Goal: Information Seeking & Learning: Learn about a topic

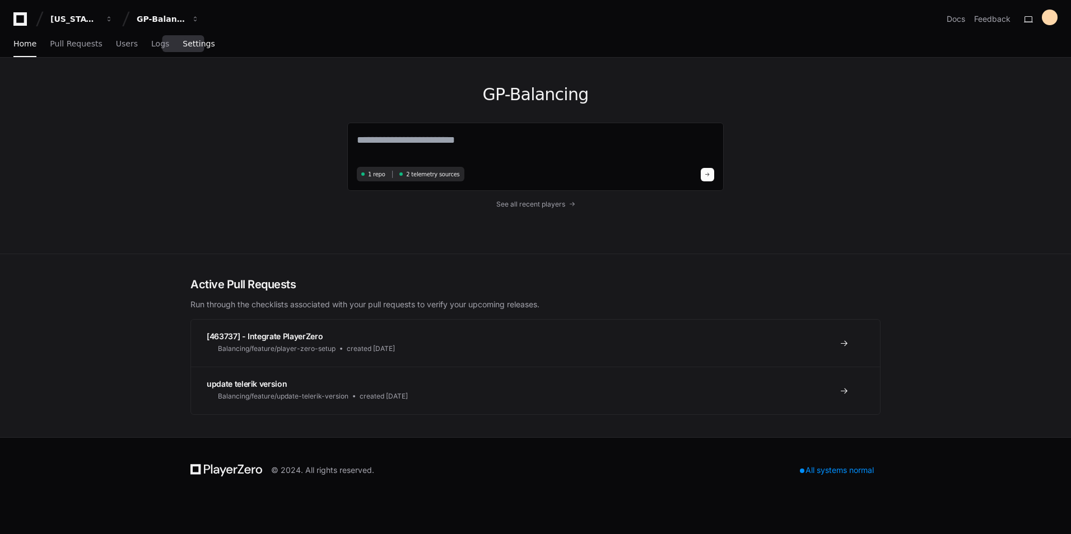
drag, startPoint x: 0, startPoint y: 0, endPoint x: 186, endPoint y: 46, distance: 191.5
click at [186, 46] on span "Settings" at bounding box center [199, 43] width 32 height 7
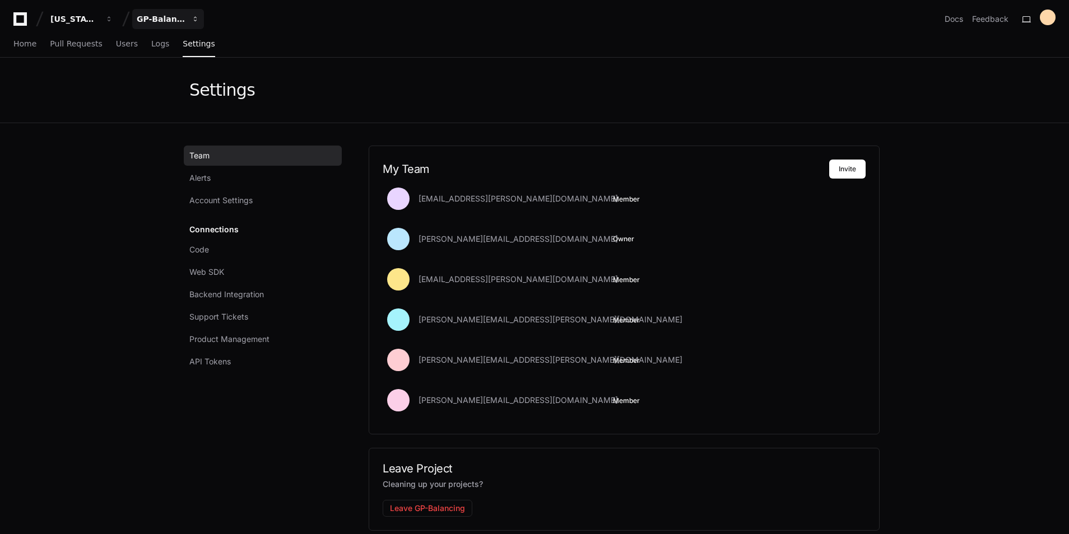
click at [171, 21] on div "GP-Balancing" at bounding box center [161, 18] width 48 height 11
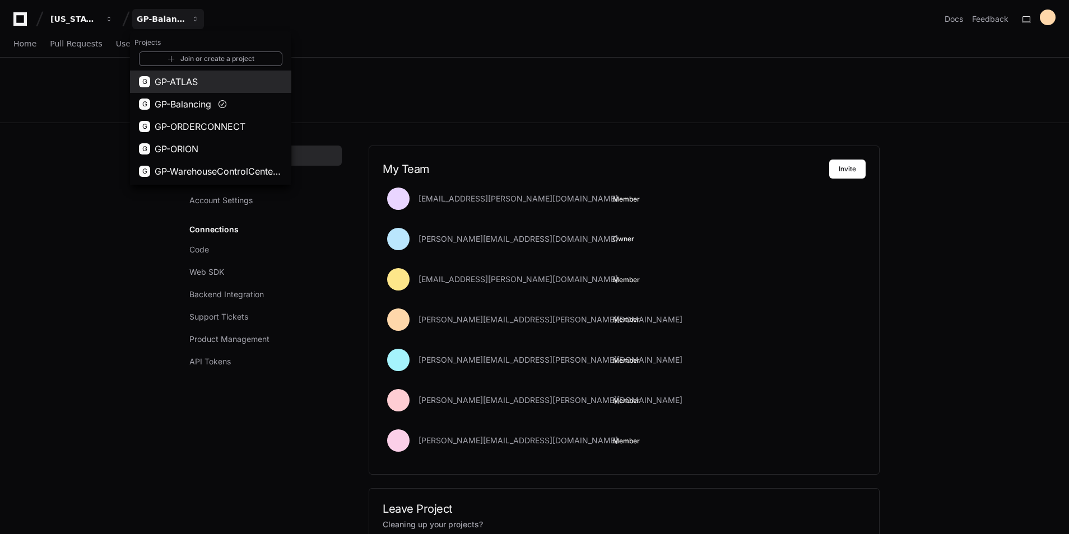
click at [190, 86] on span "GP-ATLAS" at bounding box center [176, 81] width 43 height 13
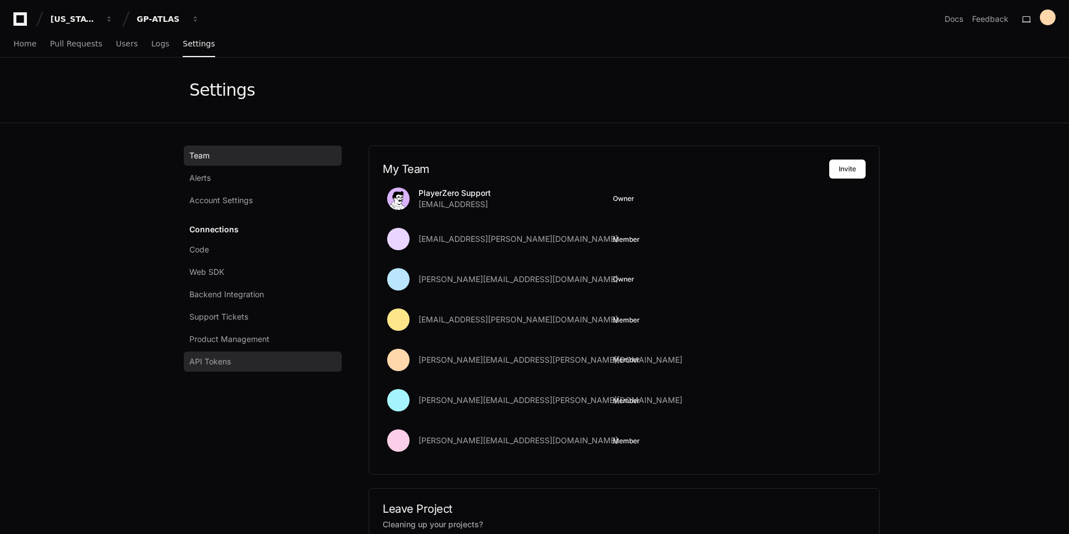
click at [231, 361] on span "API Tokens" at bounding box center [209, 361] width 41 height 11
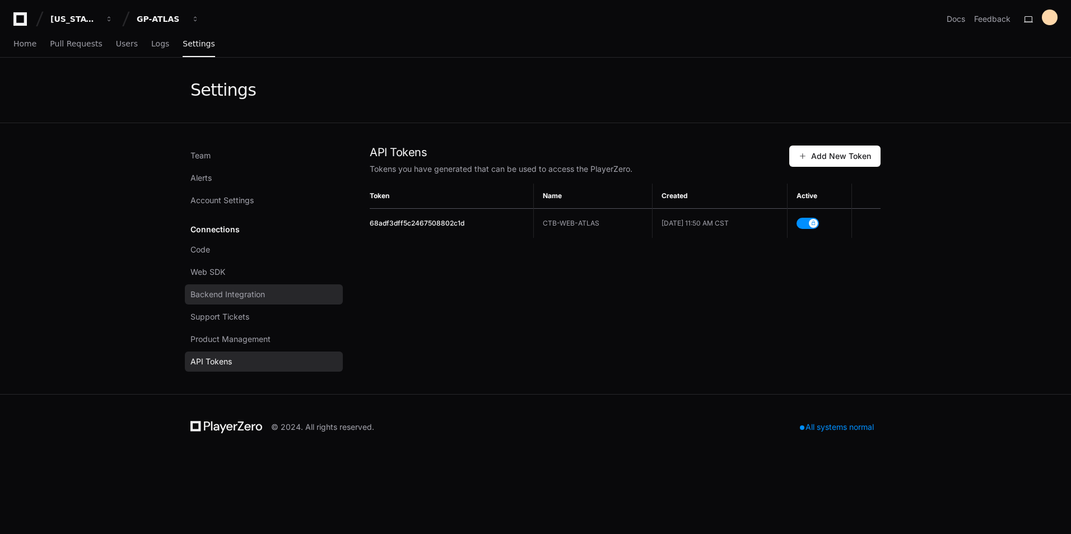
click at [219, 290] on span "Backend Integration" at bounding box center [227, 294] width 74 height 11
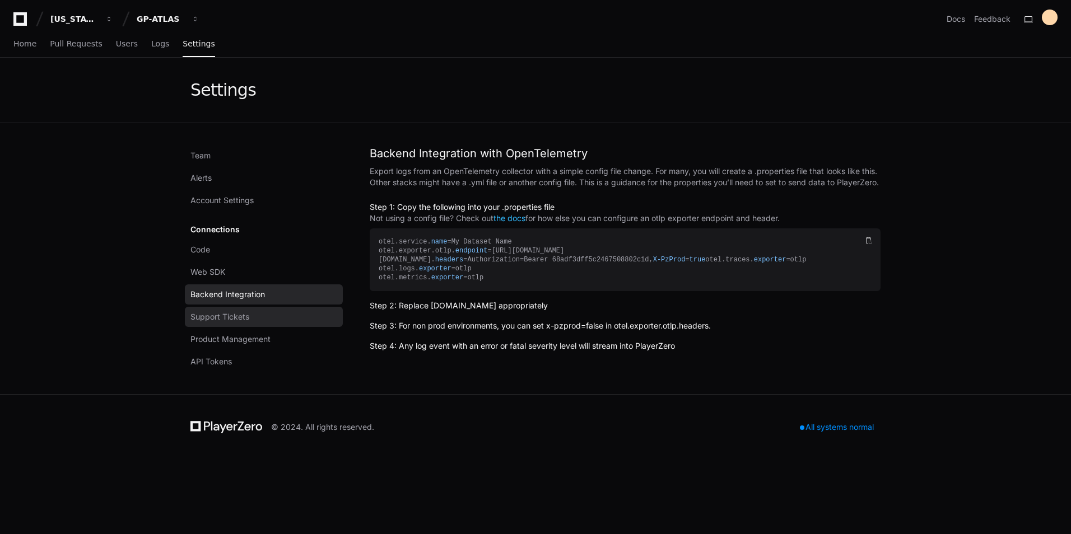
click at [217, 314] on span "Support Tickets" at bounding box center [219, 316] width 59 height 11
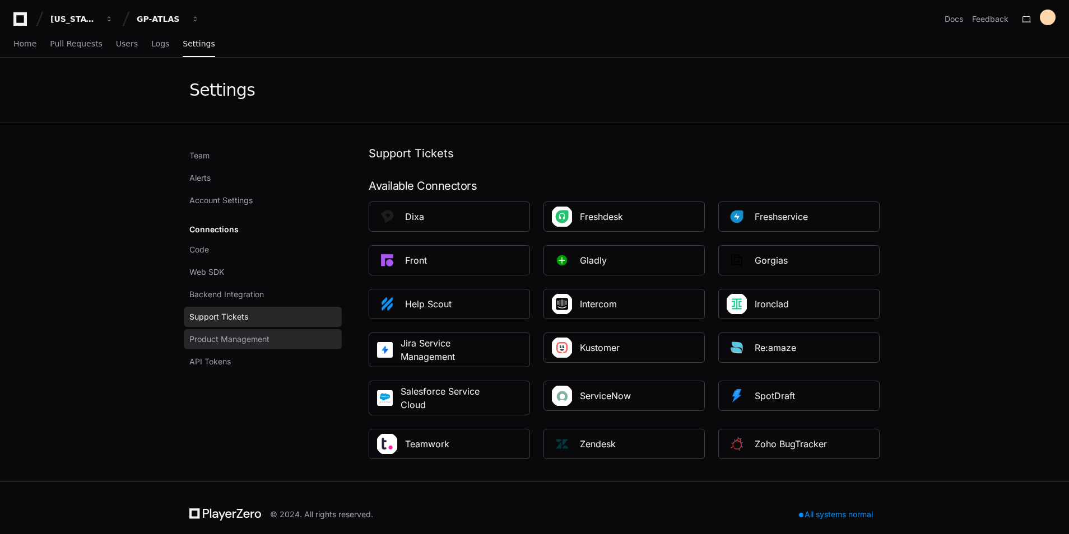
click at [216, 335] on span "Product Management" at bounding box center [229, 339] width 80 height 11
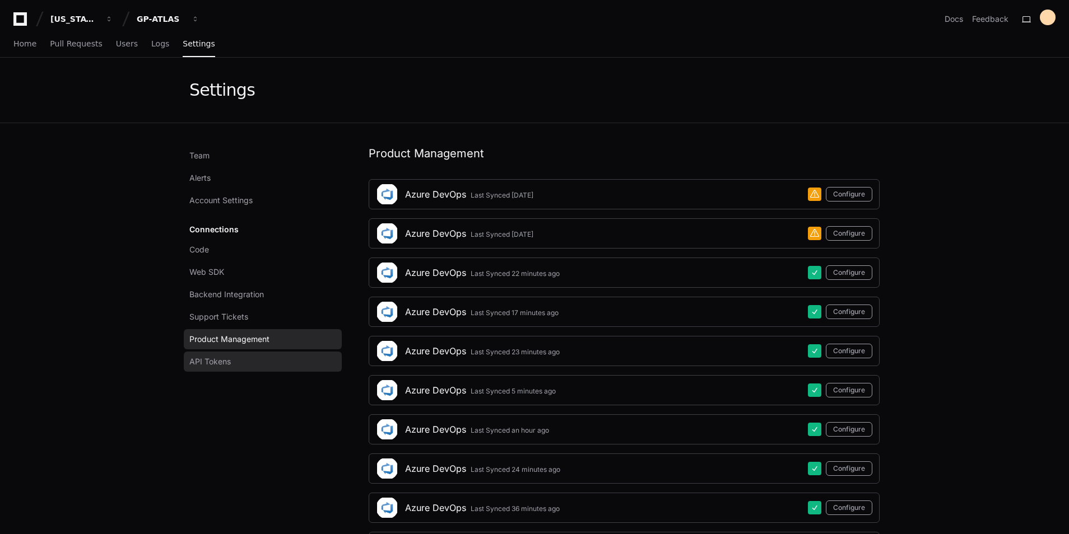
click at [216, 363] on span "API Tokens" at bounding box center [209, 361] width 41 height 11
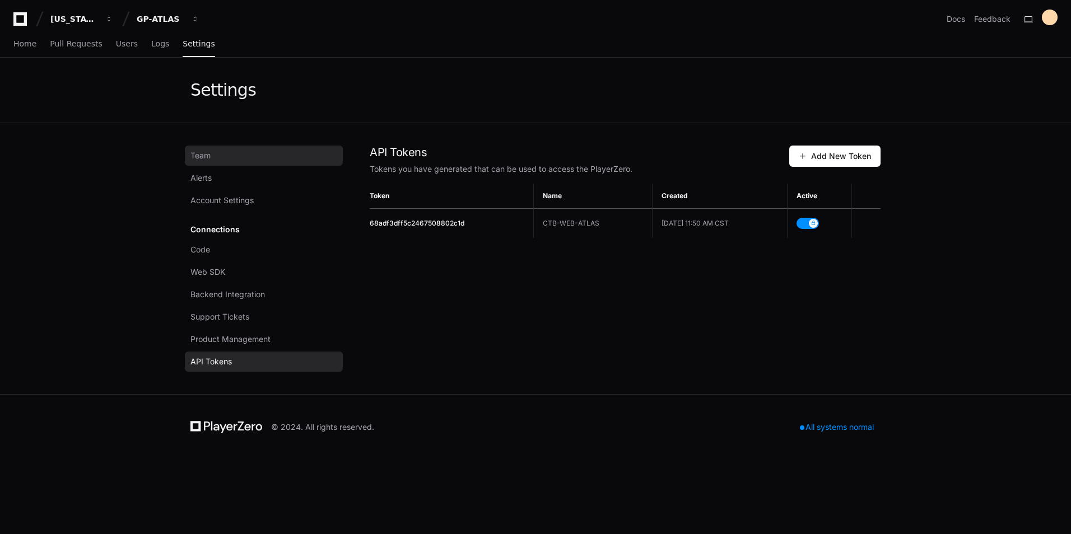
click at [213, 149] on link "Team" at bounding box center [264, 156] width 158 height 20
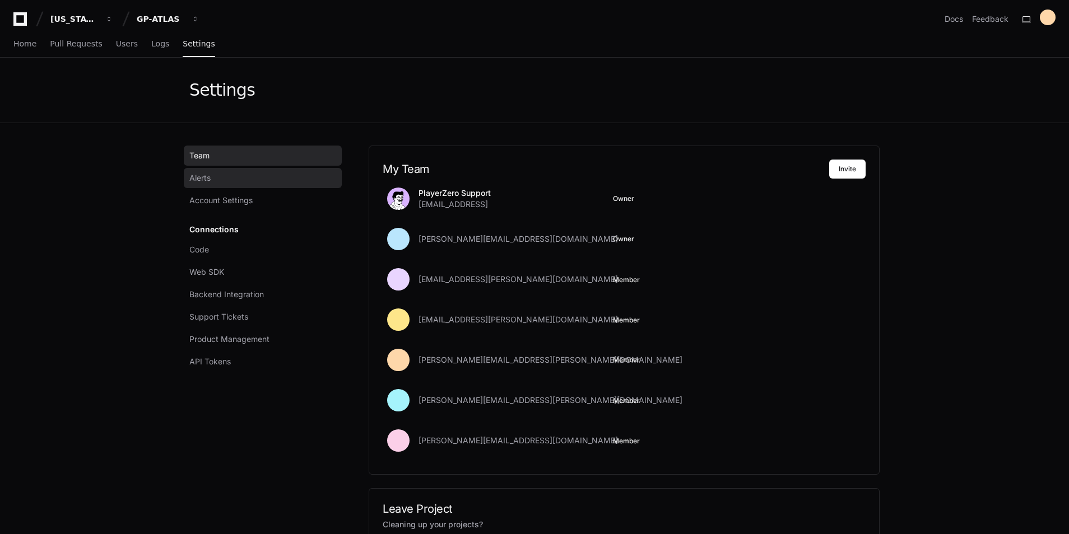
click at [213, 174] on link "Alerts" at bounding box center [263, 178] width 158 height 20
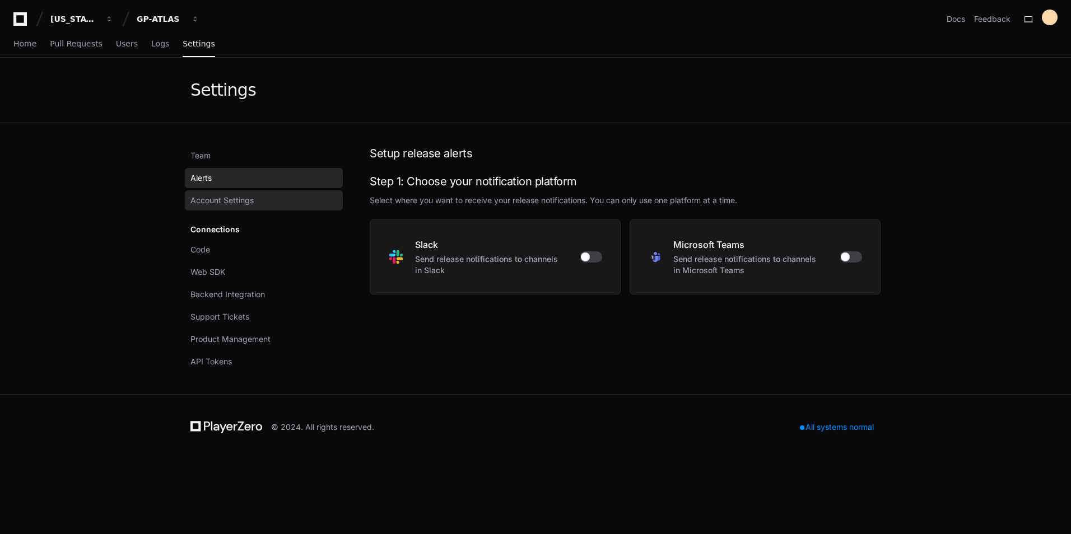
click at [217, 203] on span "Account Settings" at bounding box center [221, 200] width 63 height 11
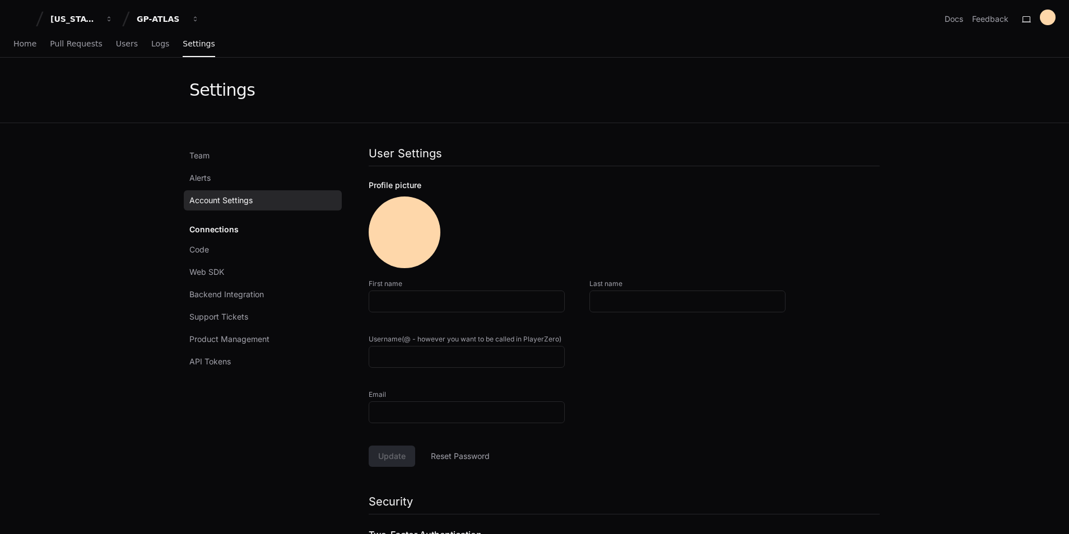
type input "**********"
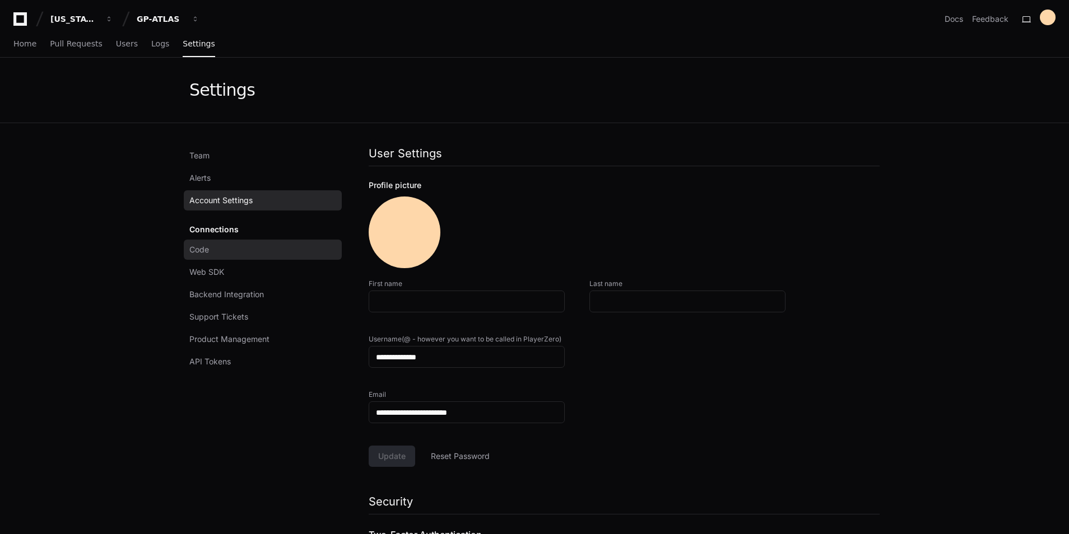
click at [229, 254] on link "Code" at bounding box center [263, 250] width 158 height 20
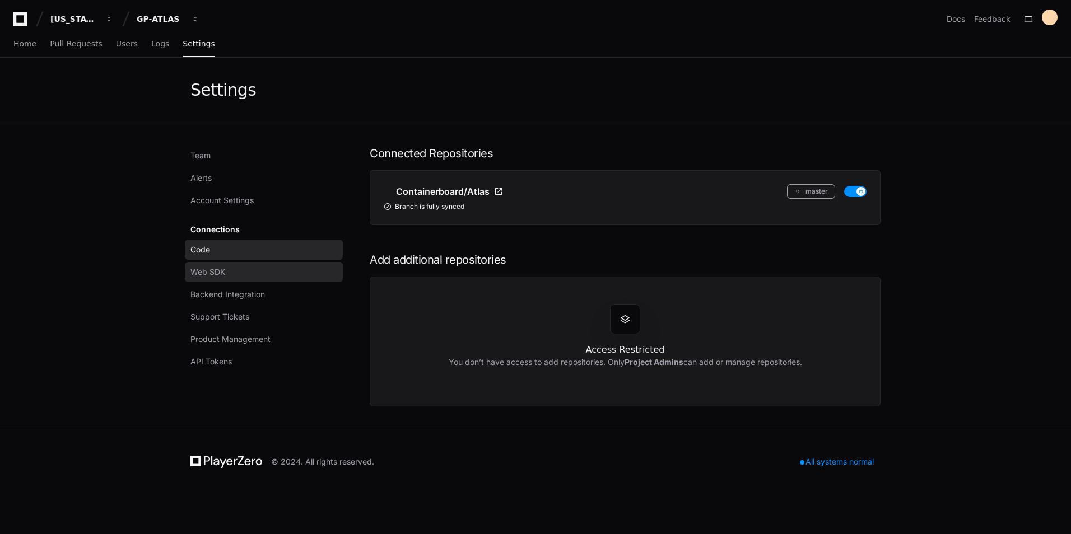
click at [206, 273] on span "Web SDK" at bounding box center [207, 272] width 35 height 11
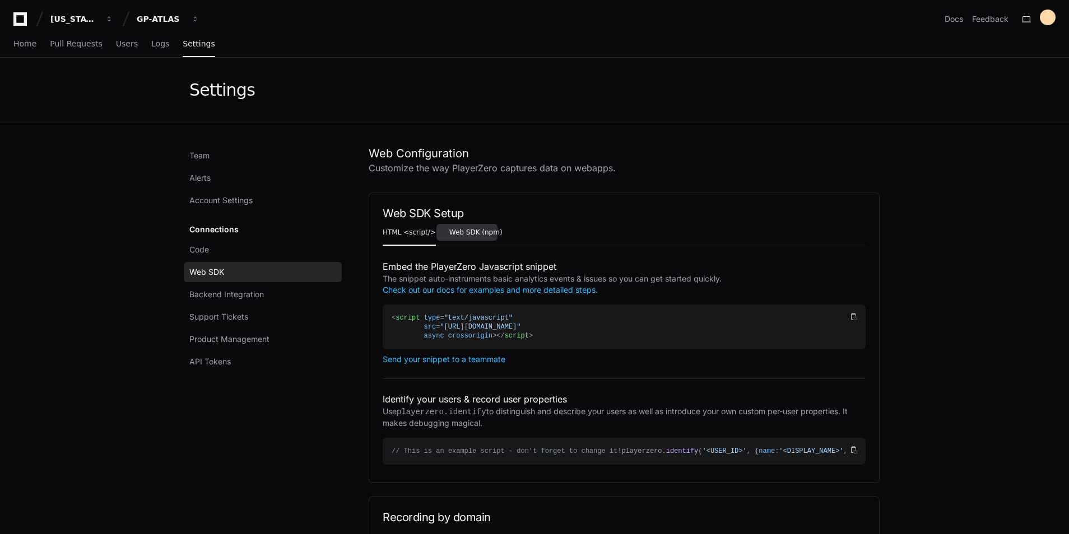
click at [469, 234] on span "Web SDK (npm)" at bounding box center [475, 232] width 53 height 7
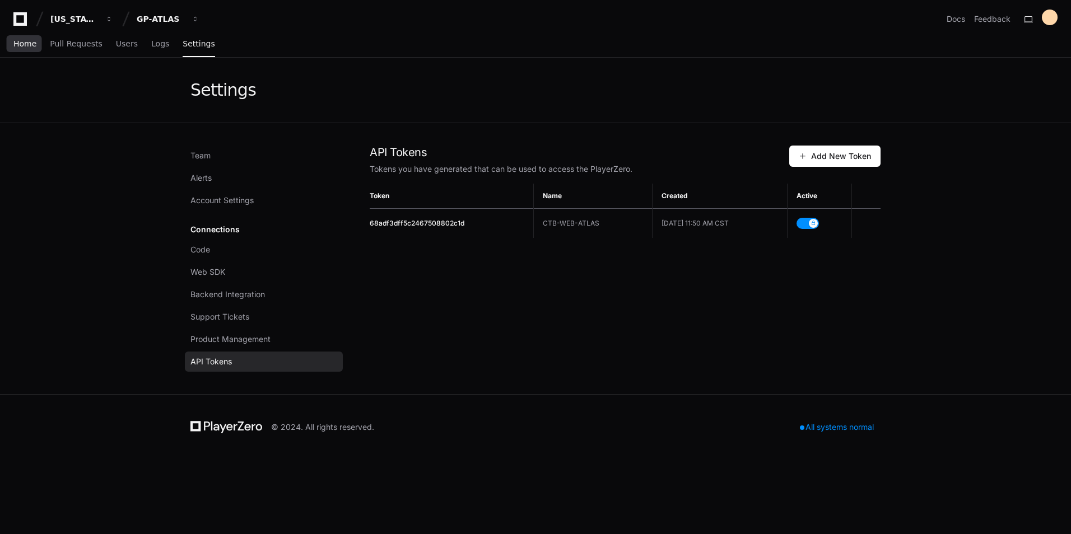
click at [25, 49] on link "Home" at bounding box center [24, 44] width 23 height 26
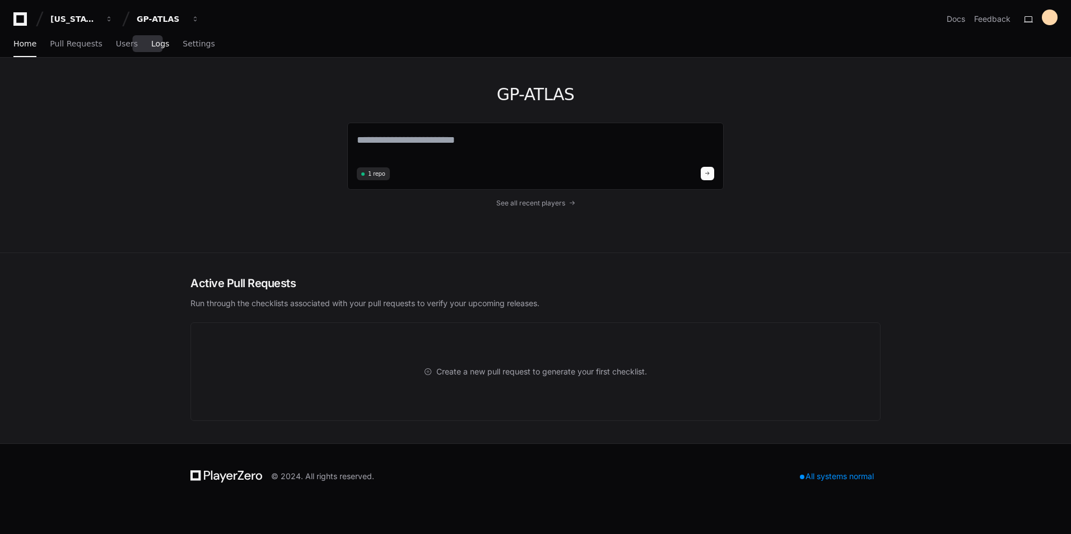
click at [151, 46] on span "Logs" at bounding box center [160, 43] width 18 height 7
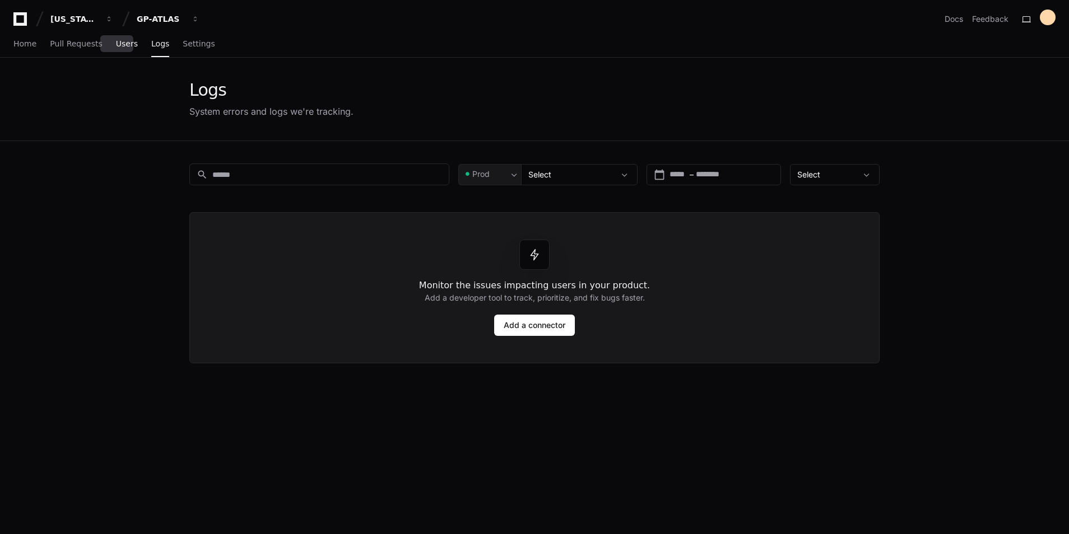
click at [119, 47] on span "Users" at bounding box center [127, 43] width 22 height 7
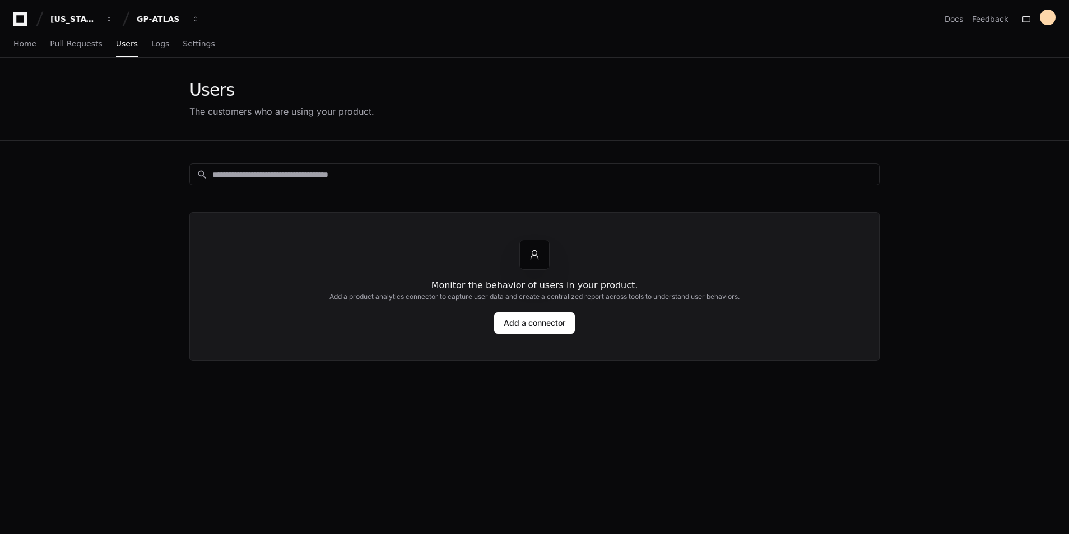
click at [613, 467] on div "search Monitor the behavior of users in your product. Add a product analytics c…" at bounding box center [534, 408] width 717 height 534
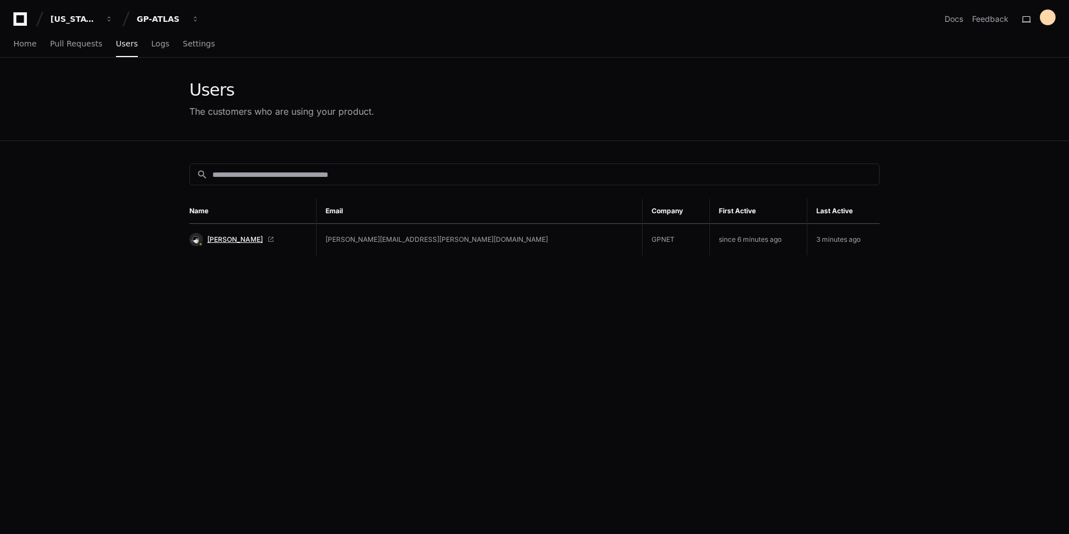
click at [258, 238] on span "[PERSON_NAME]" at bounding box center [234, 239] width 55 height 9
click at [151, 42] on span "Logs" at bounding box center [160, 43] width 18 height 7
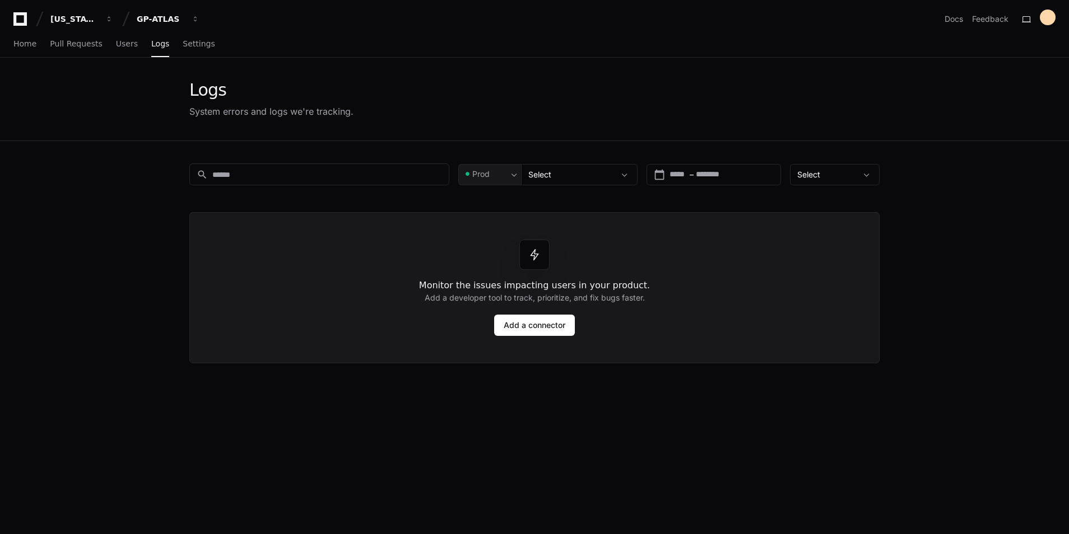
click at [105, 296] on app-issue-list-page "Logs System errors and logs we're tracking. search Prod Select calendar_today S…" at bounding box center [534, 367] width 1069 height 618
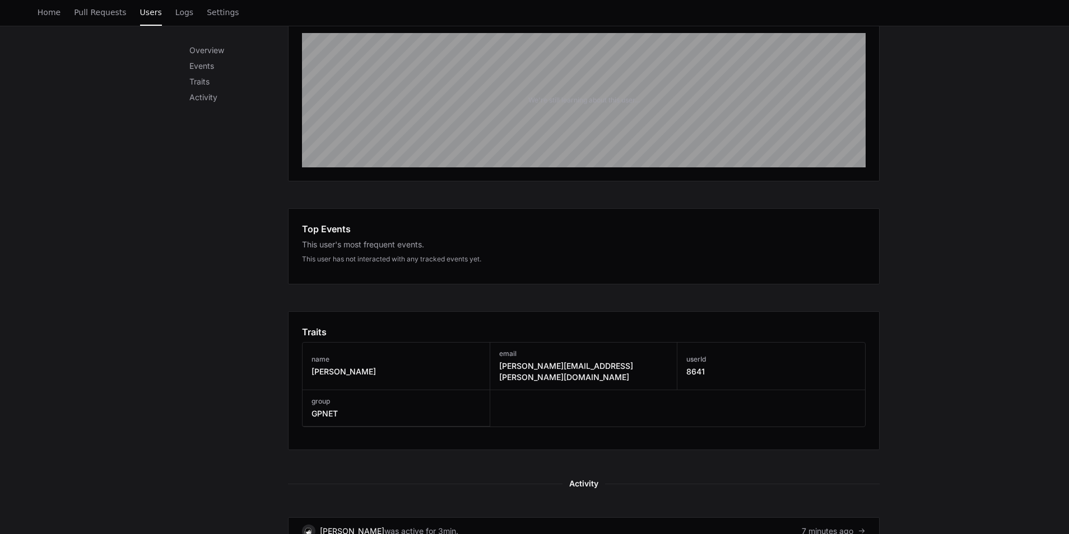
scroll to position [100, 0]
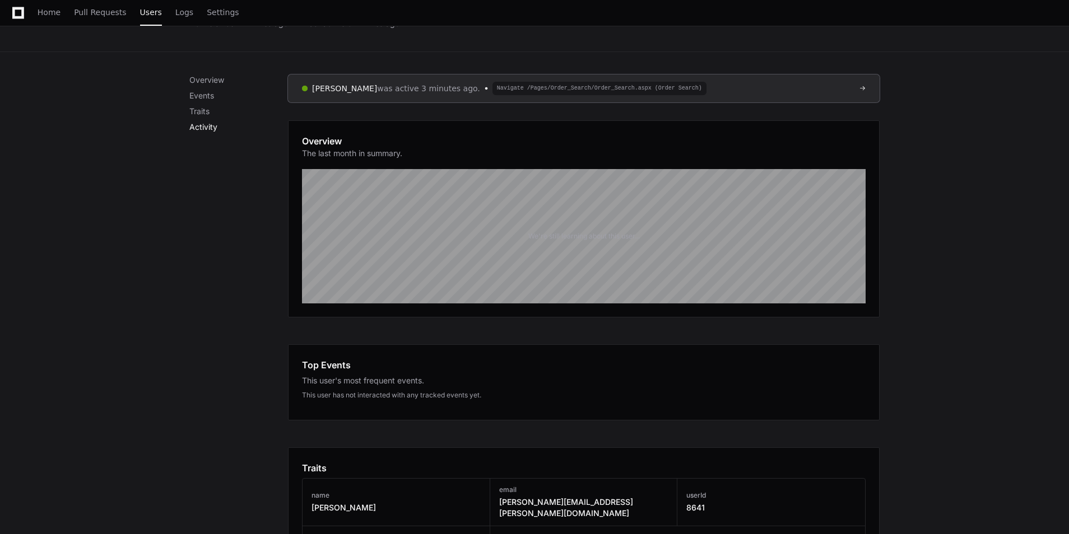
click at [194, 128] on p "Activity" at bounding box center [238, 127] width 99 height 11
click at [203, 97] on p "Events" at bounding box center [238, 95] width 99 height 11
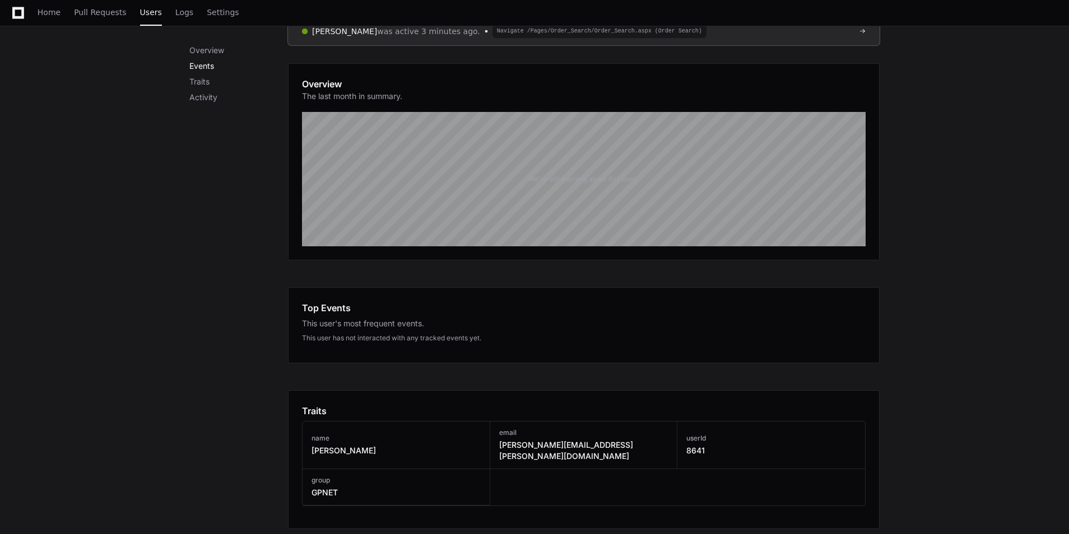
scroll to position [324, 0]
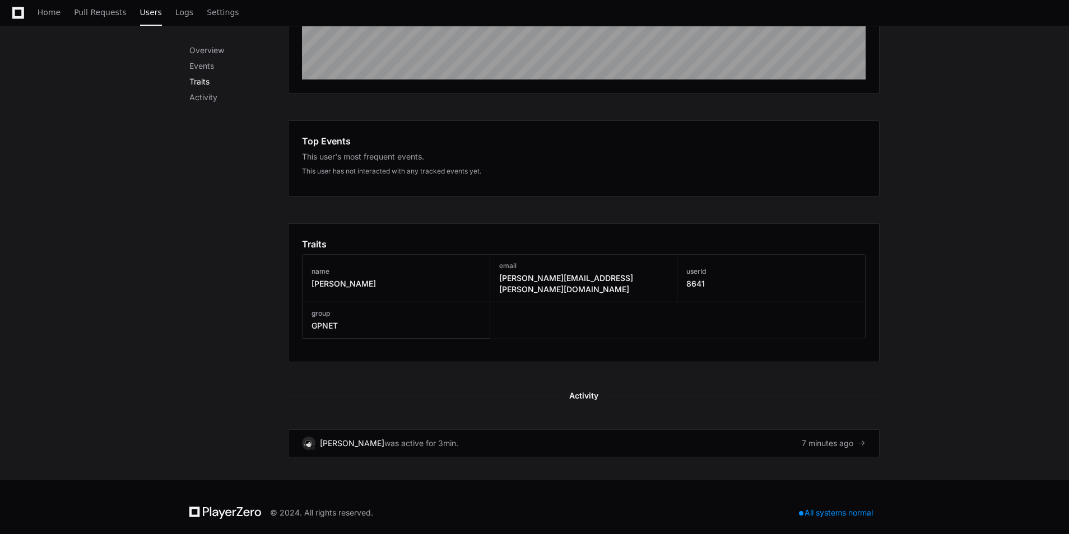
click at [202, 80] on p "Traits" at bounding box center [238, 81] width 99 height 11
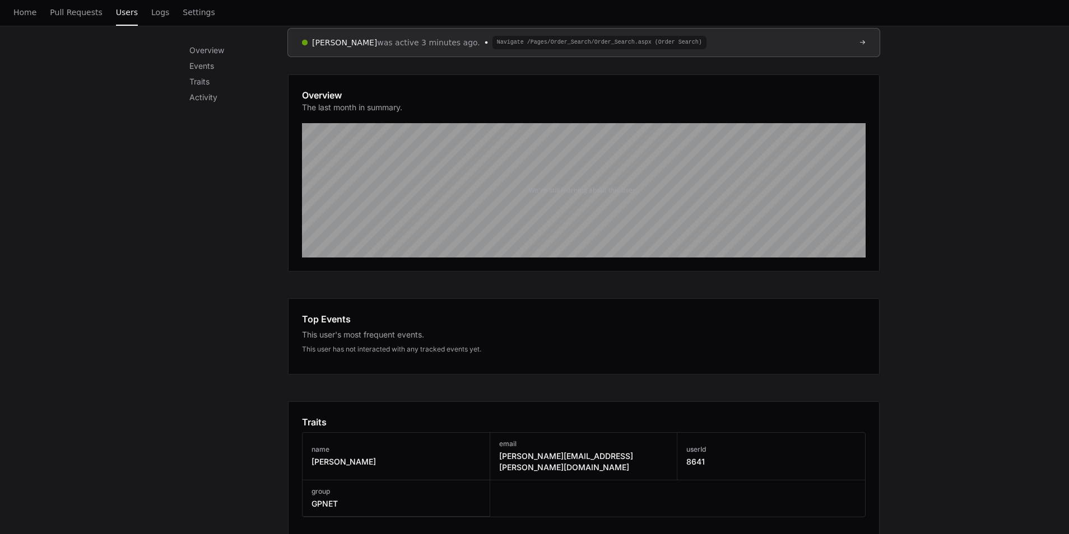
scroll to position [0, 0]
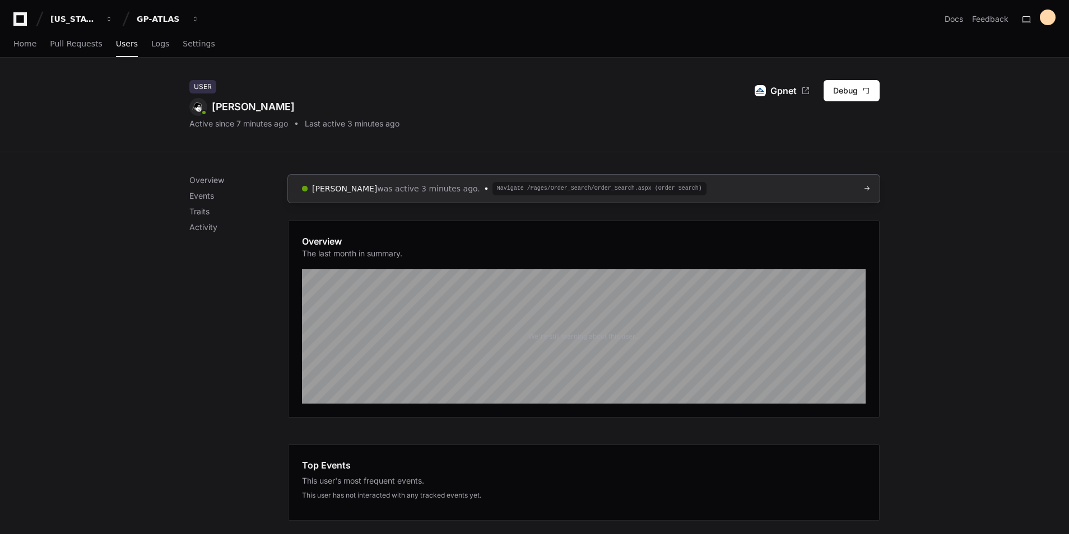
click at [869, 190] on span at bounding box center [866, 188] width 7 height 7
click at [867, 188] on span at bounding box center [866, 188] width 7 height 7
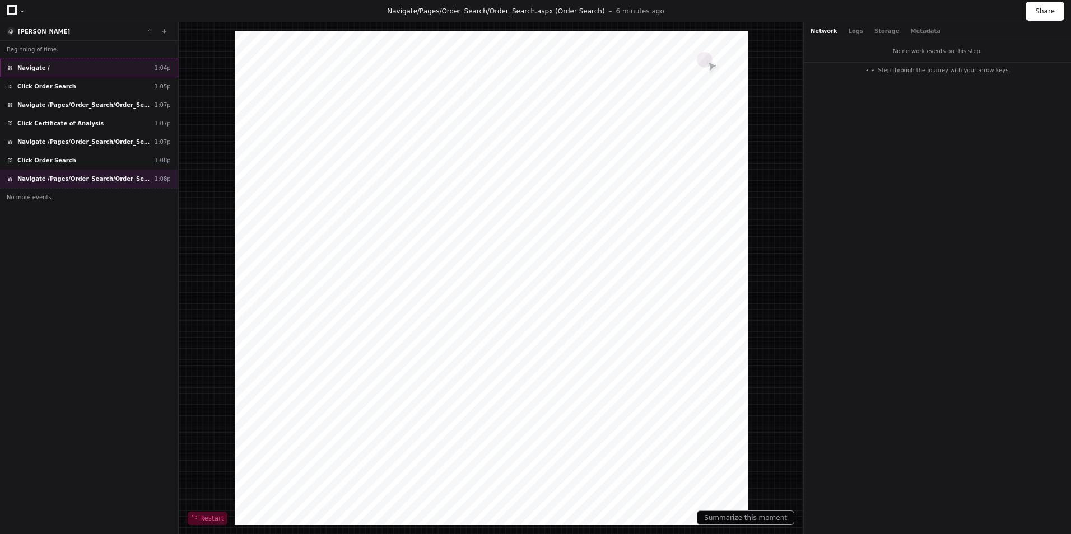
click at [50, 71] on div "Navigate / 1:04p" at bounding box center [89, 68] width 178 height 18
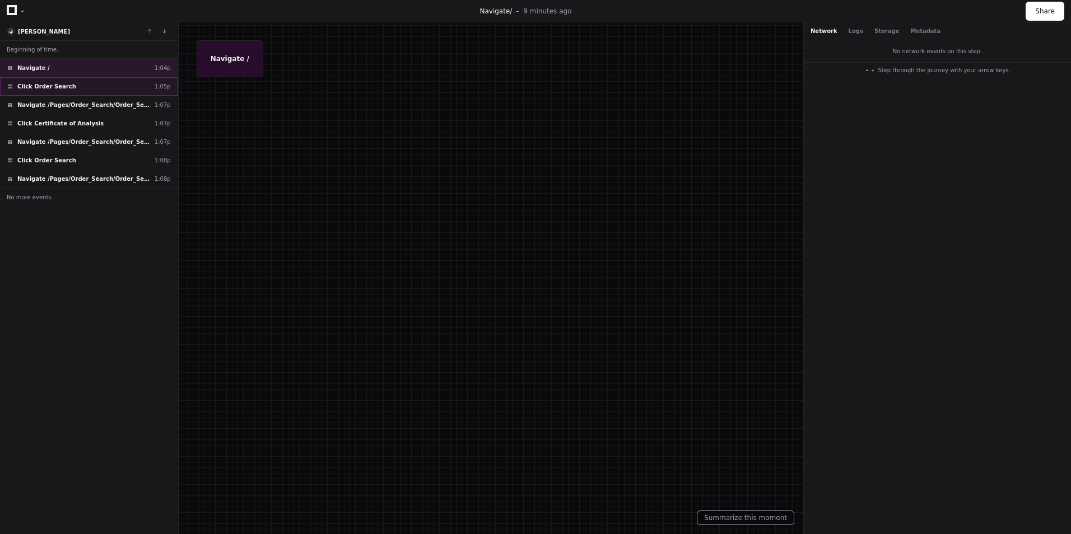
click at [45, 86] on span "Click Order Search" at bounding box center [46, 86] width 59 height 8
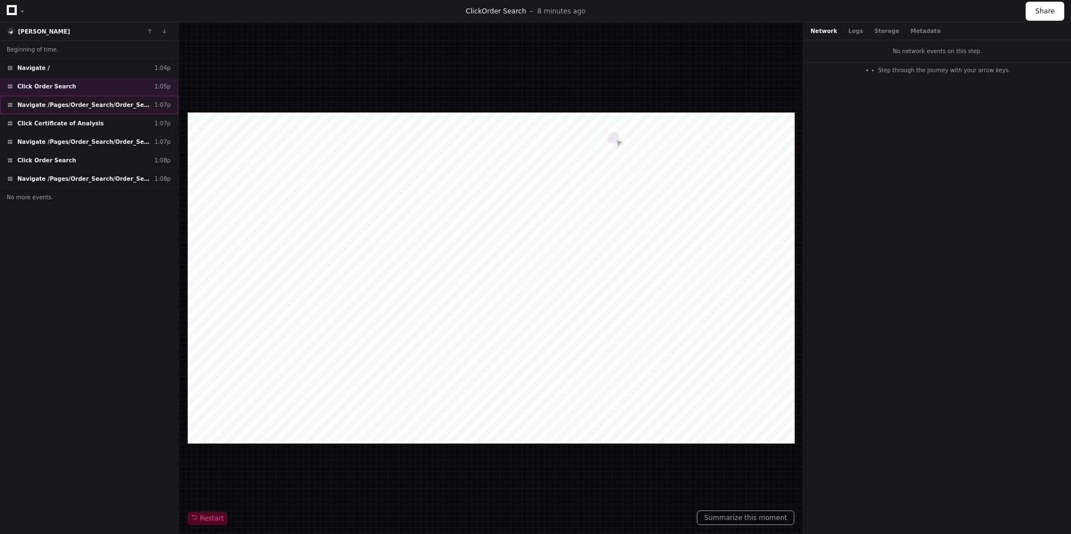
click at [36, 102] on span "Navigate /Pages/Order_Search/Order_Search.aspx" at bounding box center [83, 105] width 133 height 8
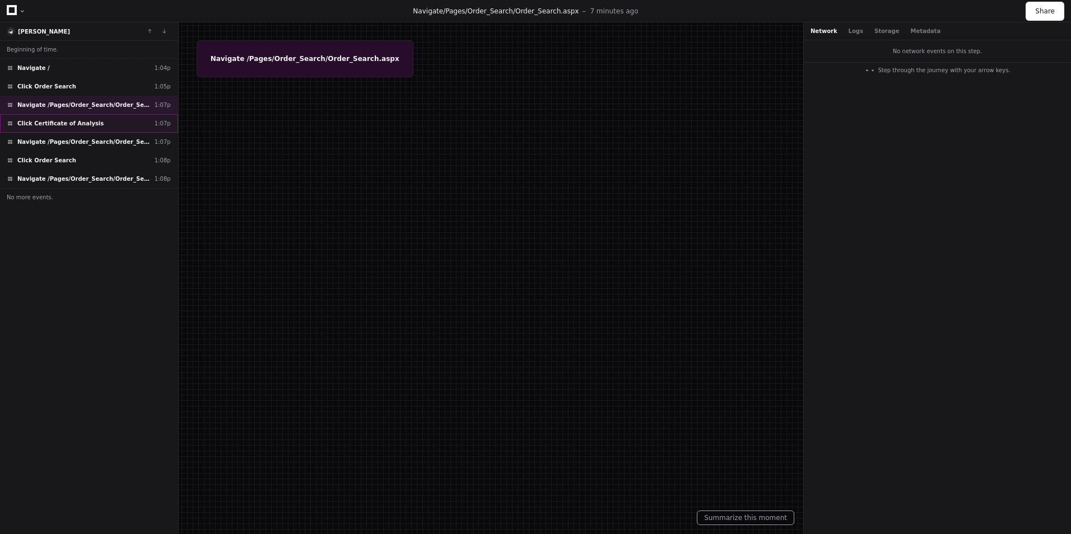
click at [36, 122] on span "Click Certificate of Analysis" at bounding box center [60, 123] width 86 height 8
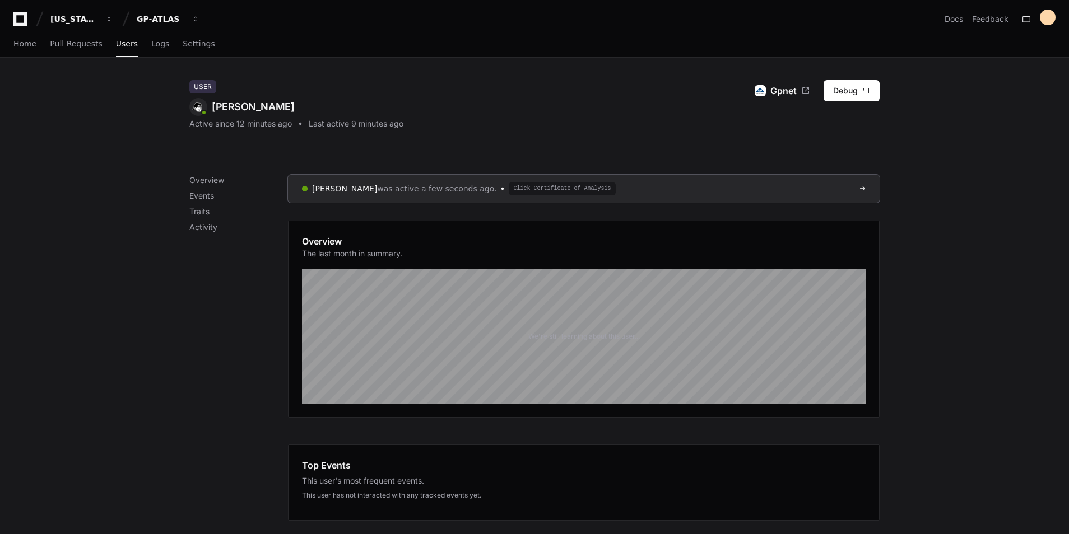
click at [152, 394] on div "Overview Events Traits Activity Adrian Alejandro Landero was active a few secon…" at bounding box center [534, 478] width 1069 height 652
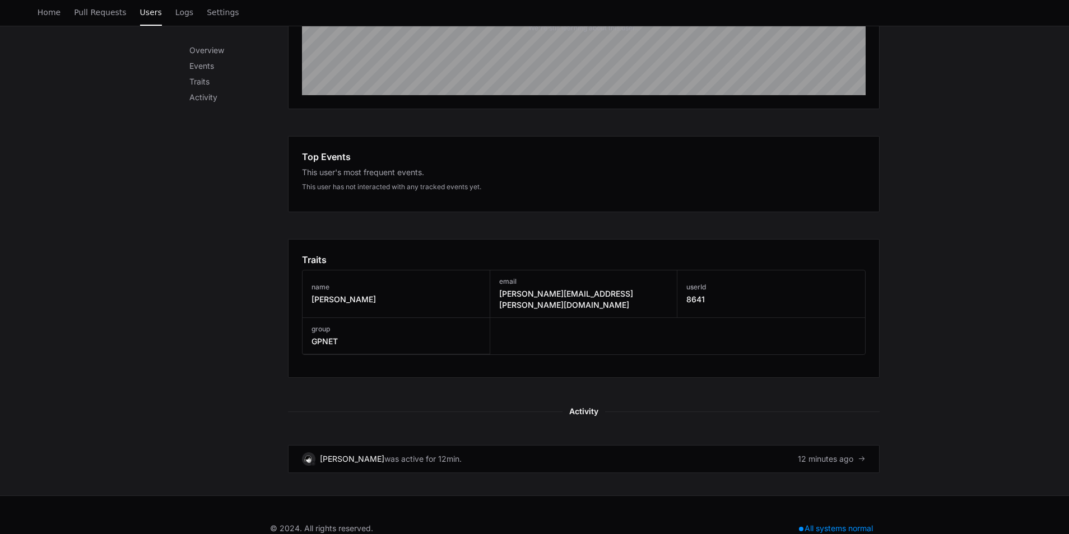
scroll to position [324, 0]
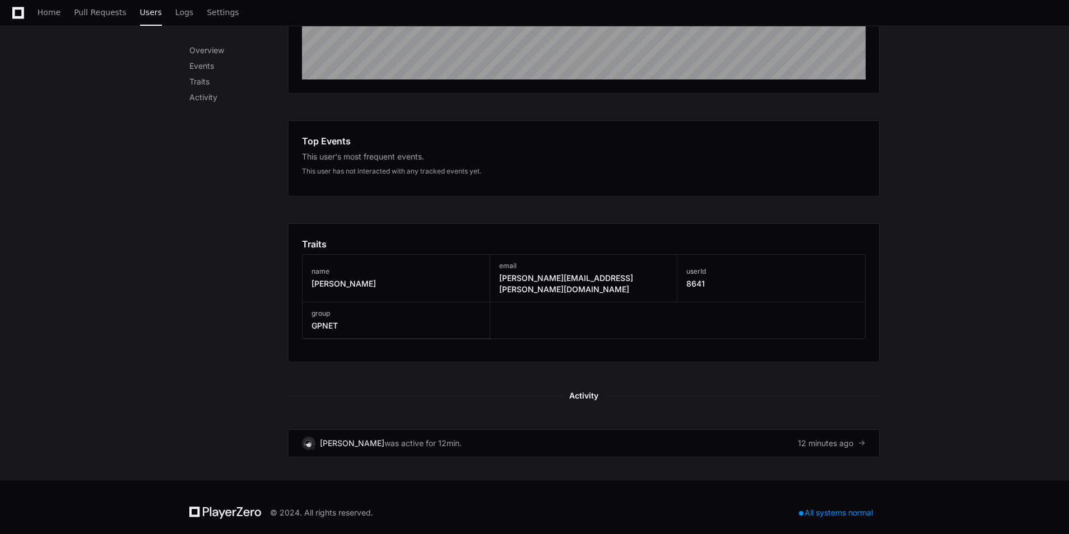
click at [439, 276] on div "name [PERSON_NAME]" at bounding box center [396, 279] width 188 height 48
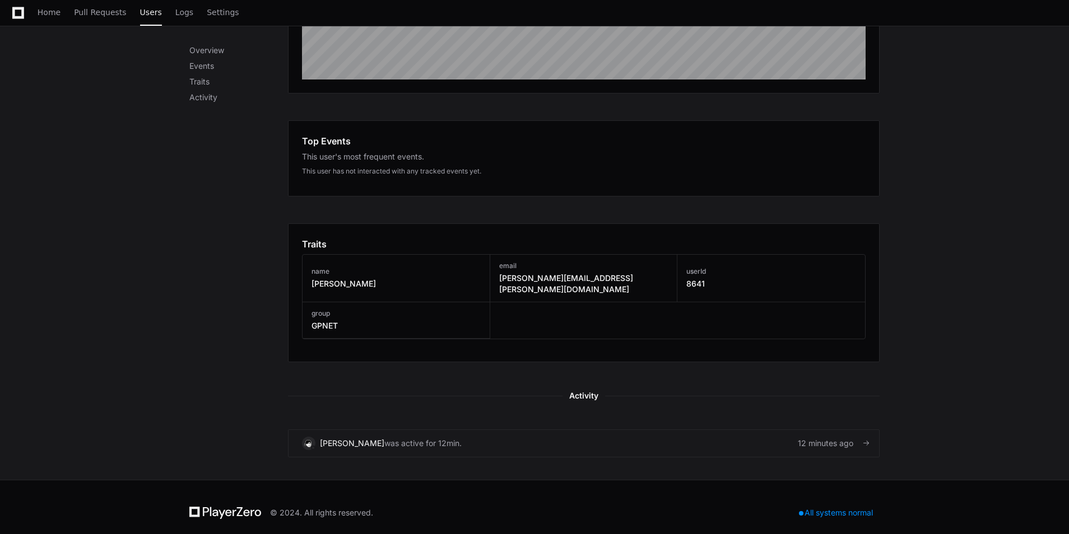
click at [837, 438] on div "12 minutes ago" at bounding box center [832, 443] width 68 height 11
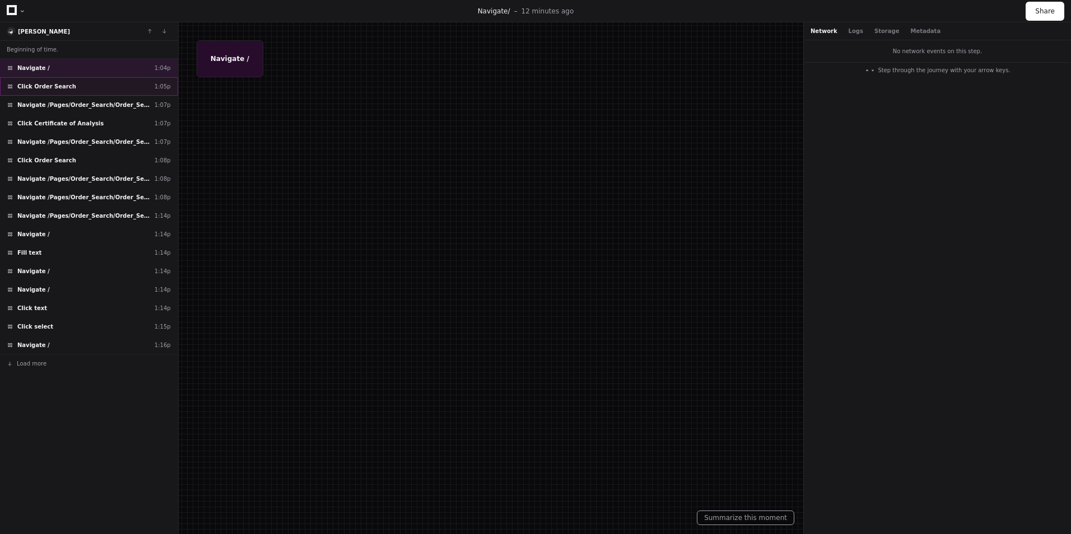
click at [51, 86] on span "Click Order Search" at bounding box center [46, 86] width 59 height 8
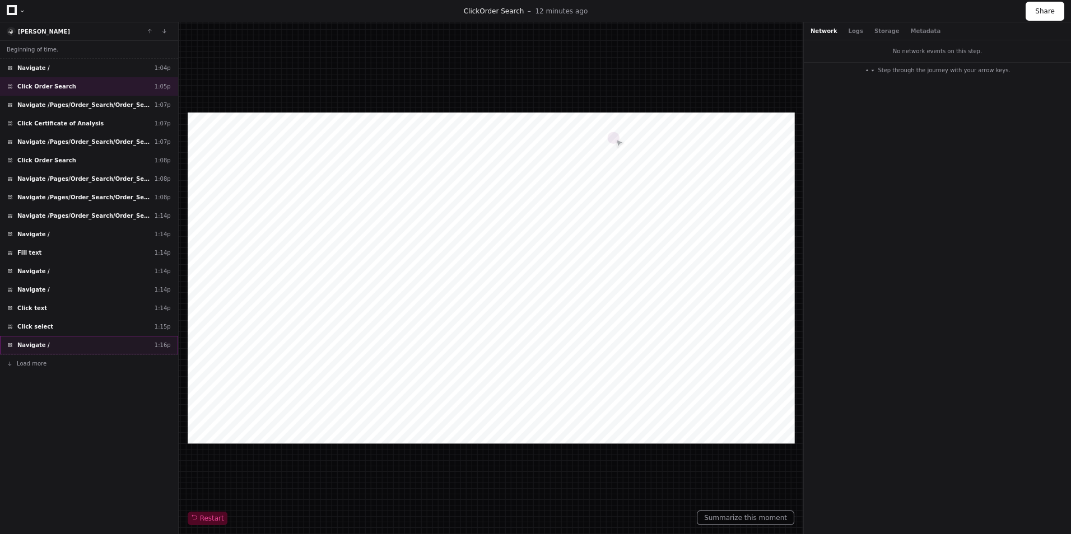
click at [40, 337] on div "Navigate / 1:16p" at bounding box center [89, 345] width 178 height 18
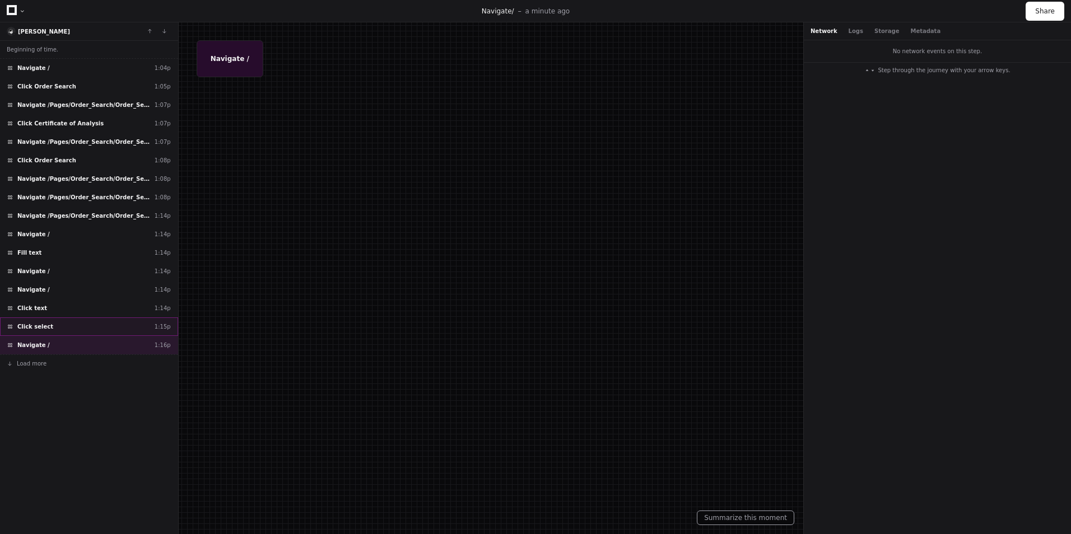
click at [40, 321] on div "Click select 1:15p" at bounding box center [89, 327] width 178 height 18
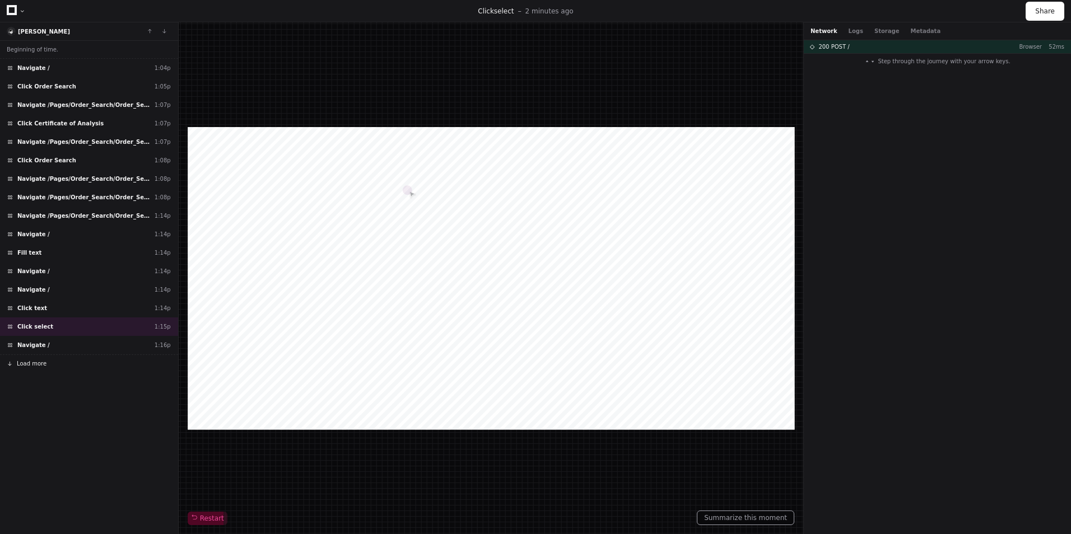
click at [17, 362] on span "Load more" at bounding box center [32, 364] width 30 height 8
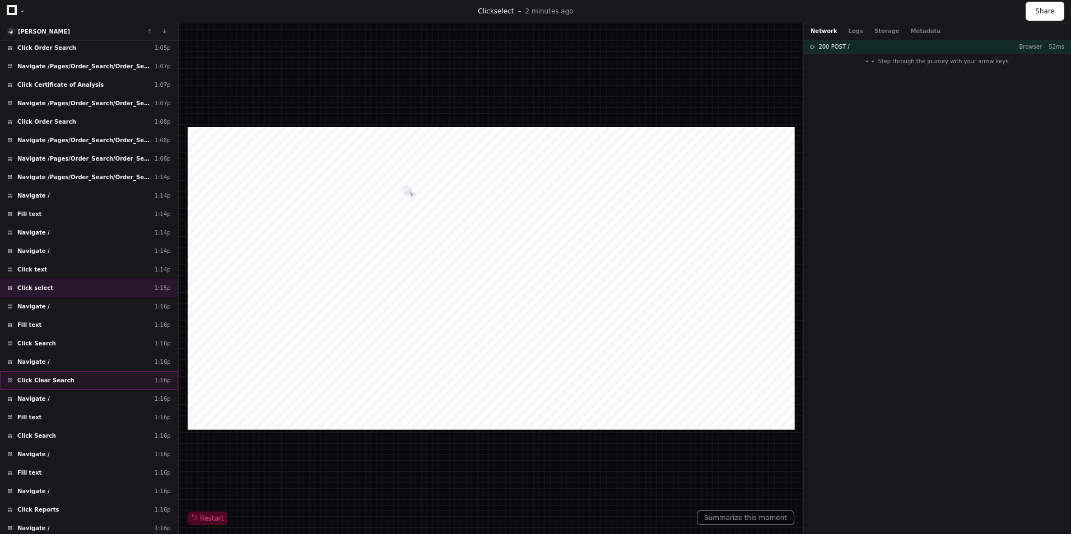
scroll to position [78, 0]
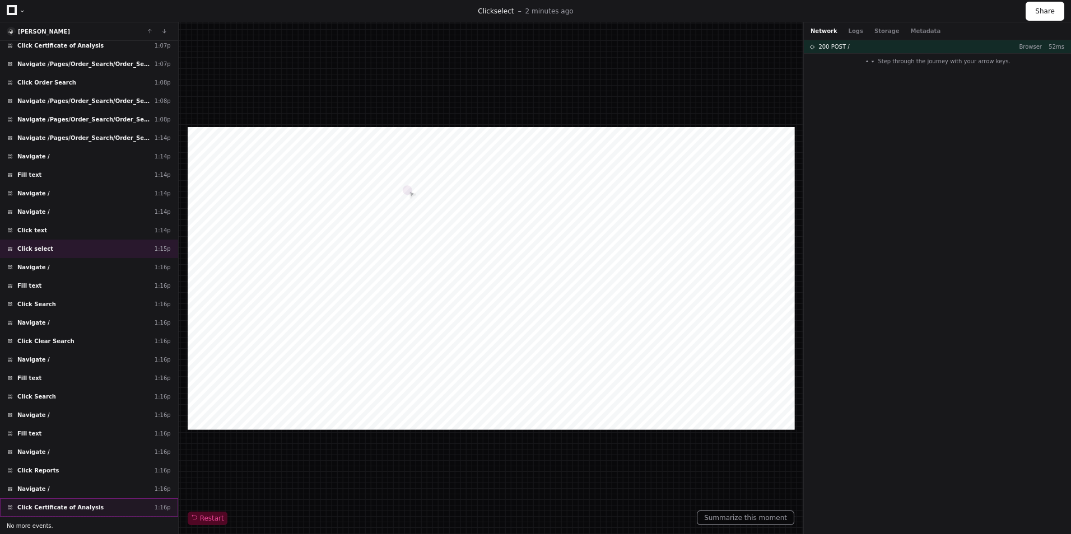
click at [44, 507] on span "Click Certificate of Analysis" at bounding box center [60, 508] width 86 height 8
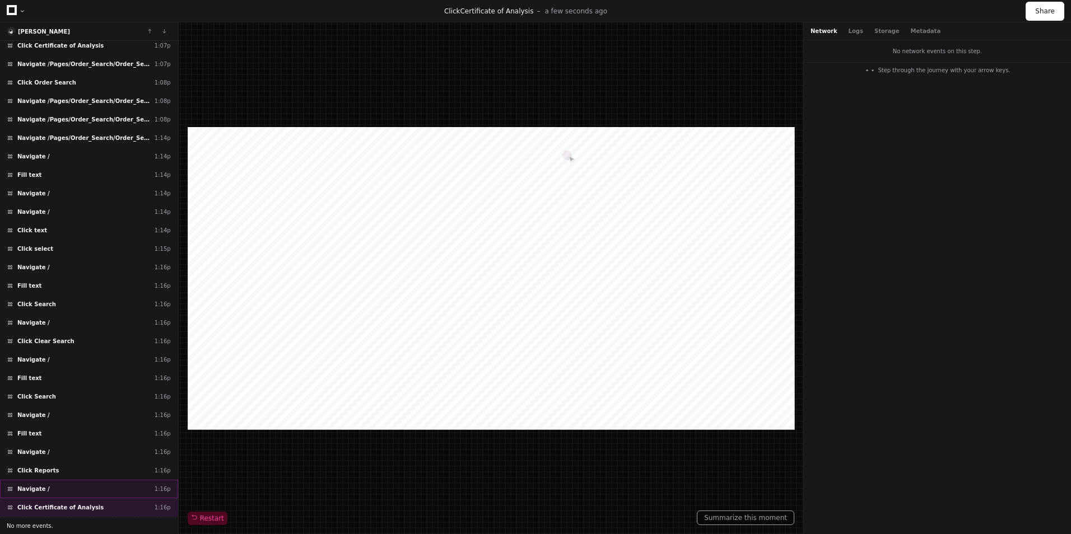
click at [41, 491] on span "Navigate /" at bounding box center [33, 489] width 32 height 8
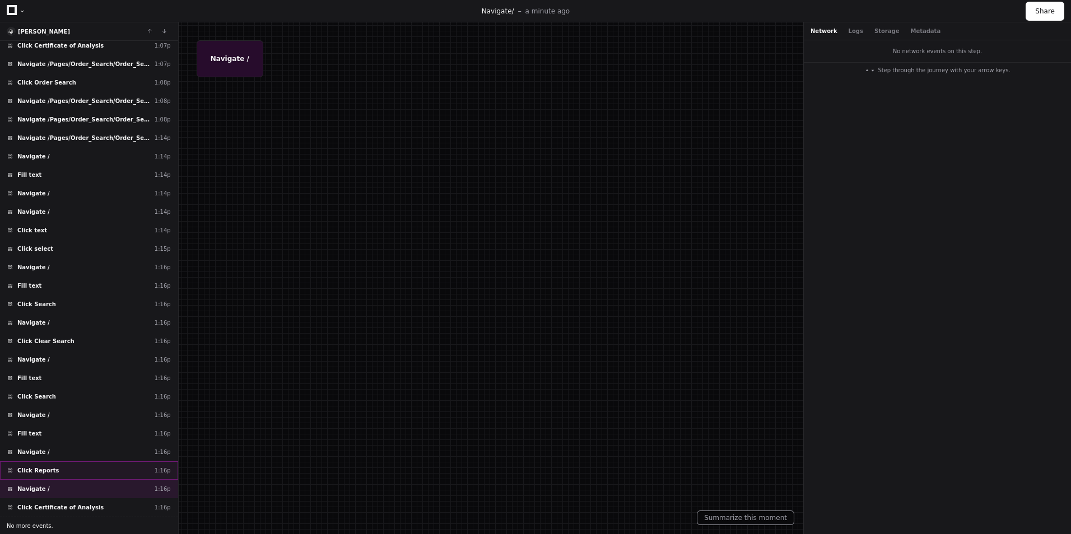
click at [36, 471] on span "Click Reports" at bounding box center [37, 471] width 41 height 8
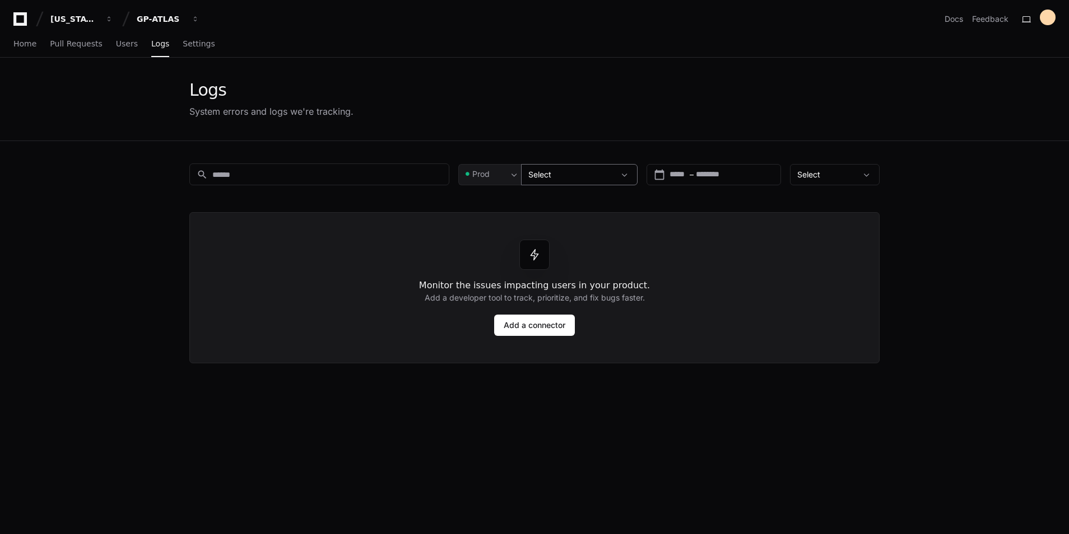
click at [633, 177] on div at bounding box center [625, 174] width 22 height 11
click at [628, 174] on span at bounding box center [624, 174] width 11 height 11
click at [332, 171] on input at bounding box center [327, 174] width 230 height 11
click at [827, 175] on div "Select" at bounding box center [826, 174] width 59 height 11
click at [824, 206] on span "All Issues" at bounding box center [817, 204] width 34 height 11
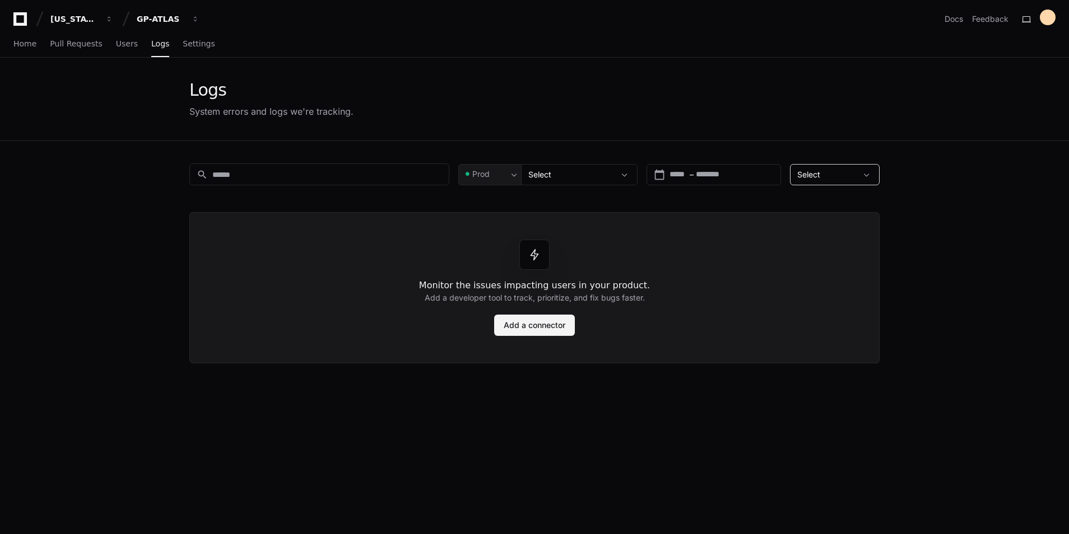
click at [546, 330] on link "Add a connector" at bounding box center [534, 325] width 81 height 21
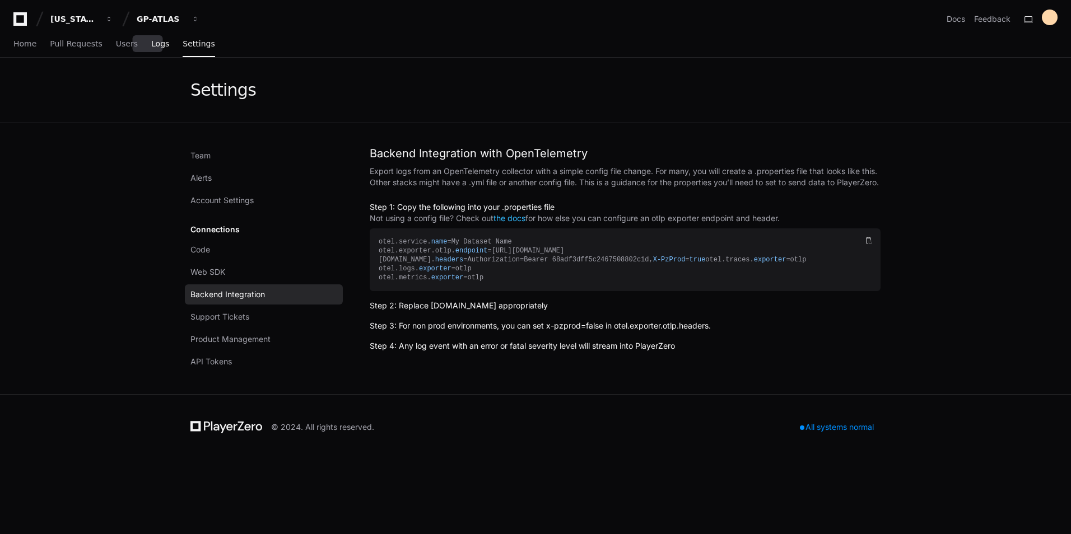
click at [151, 46] on span "Logs" at bounding box center [160, 43] width 18 height 7
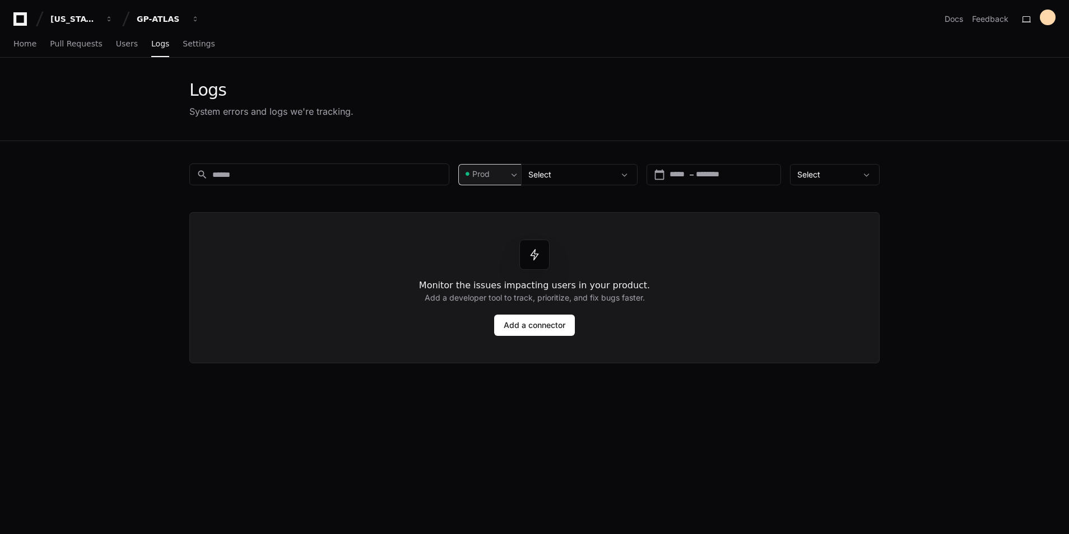
click at [492, 176] on div "Prod" at bounding box center [485, 174] width 44 height 11
click at [490, 235] on span "Pre-Prod" at bounding box center [493, 232] width 33 height 11
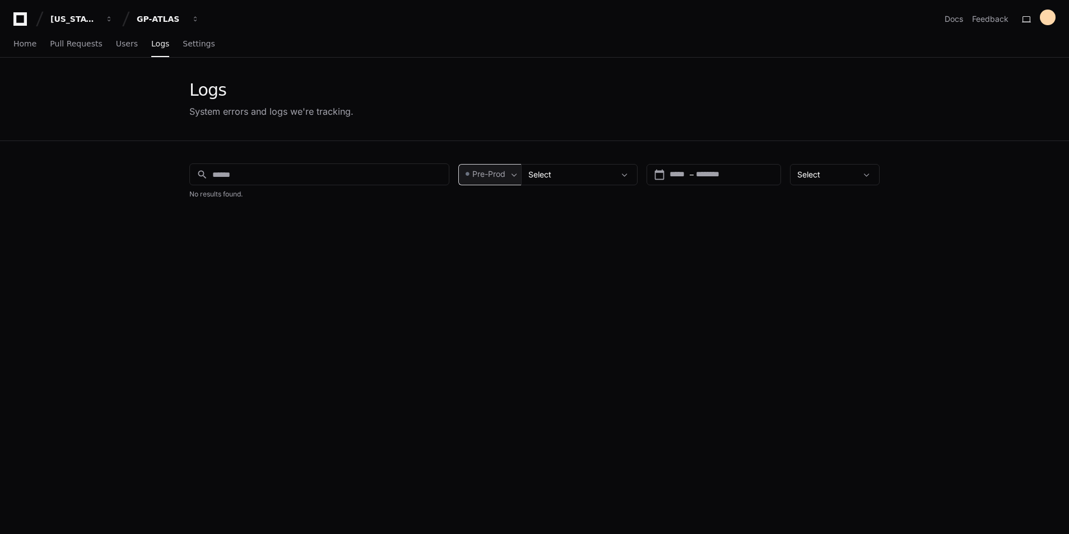
click at [498, 171] on span "Pre-Prod" at bounding box center [488, 174] width 33 height 11
click at [492, 202] on span "Prod" at bounding box center [485, 204] width 17 height 11
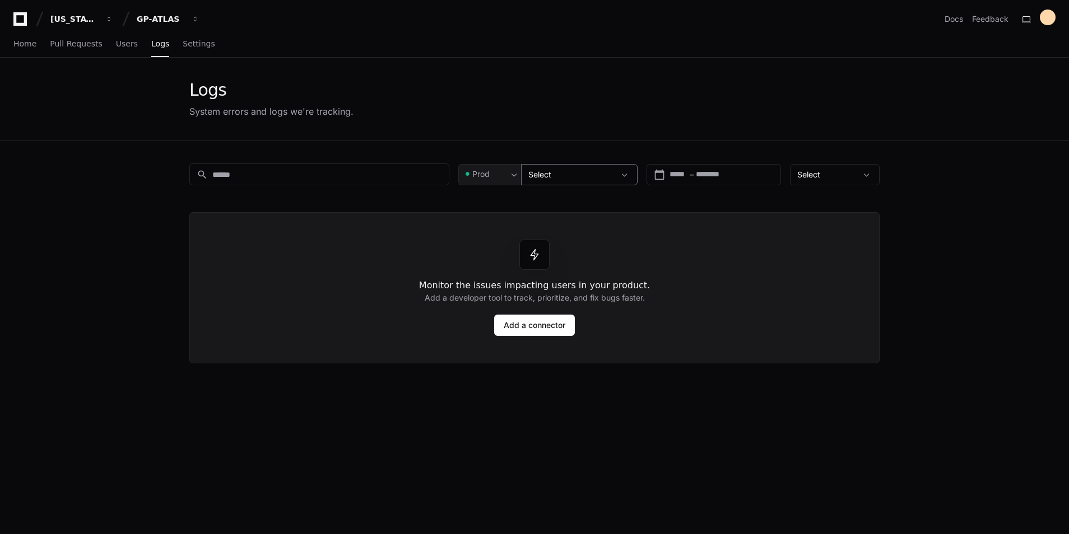
click at [528, 173] on div "Select" at bounding box center [579, 174] width 116 height 21
drag, startPoint x: 528, startPoint y: 173, endPoint x: 622, endPoint y: 179, distance: 94.3
click at [622, 179] on span at bounding box center [624, 174] width 11 height 11
click at [626, 175] on span at bounding box center [624, 174] width 11 height 11
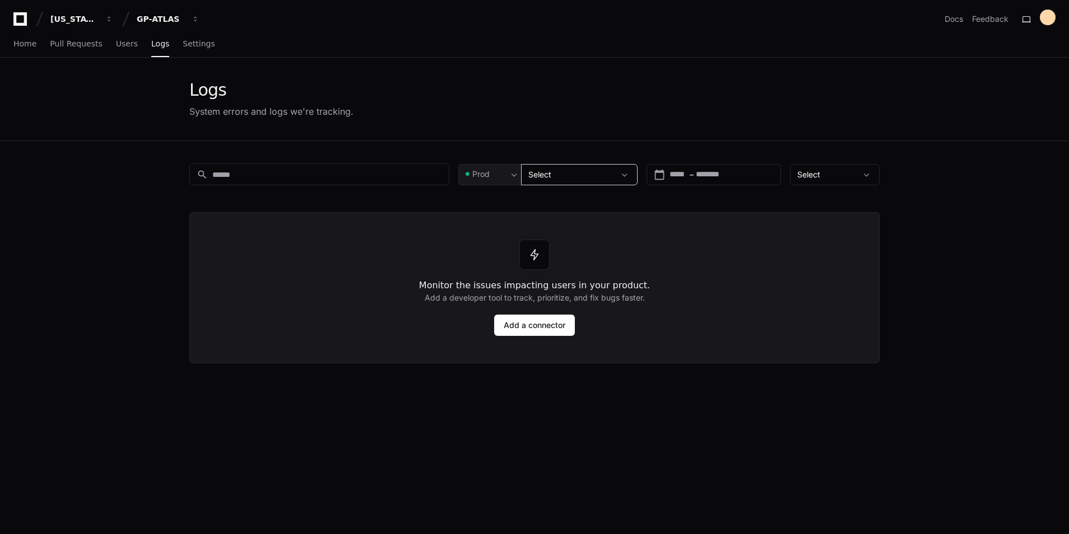
click at [626, 175] on span at bounding box center [624, 174] width 11 height 11
click at [569, 202] on div "search Prod Select calendar_today Start – End date Select Monitor the issues im…" at bounding box center [534, 408] width 717 height 534
click at [127, 267] on app-issue-list-page "Logs System errors and logs we're tracking. search Prod Select calendar_today S…" at bounding box center [534, 367] width 1069 height 618
click at [538, 328] on link "Add a connector" at bounding box center [534, 325] width 81 height 21
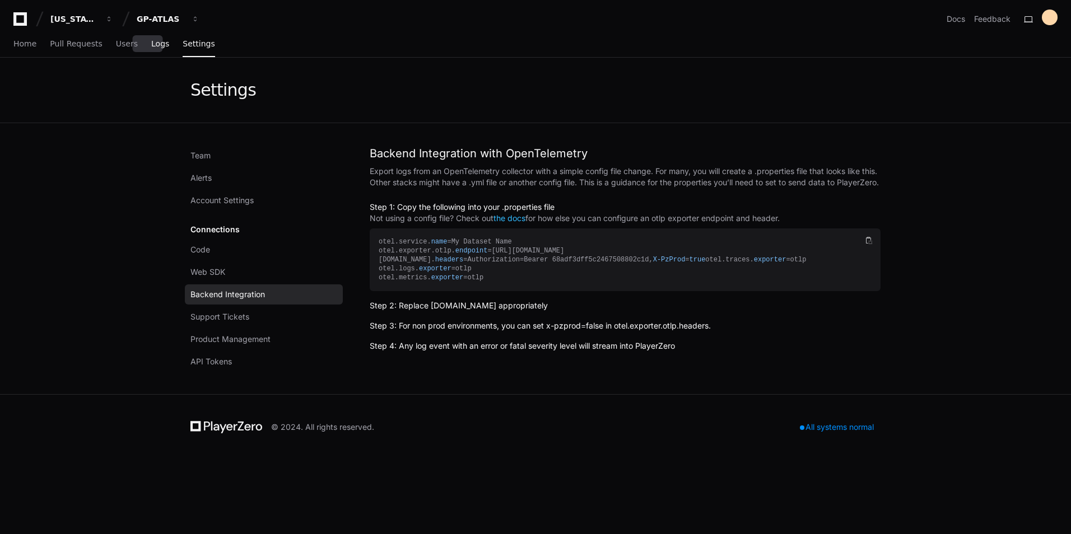
click at [153, 49] on link "Logs" at bounding box center [160, 44] width 18 height 26
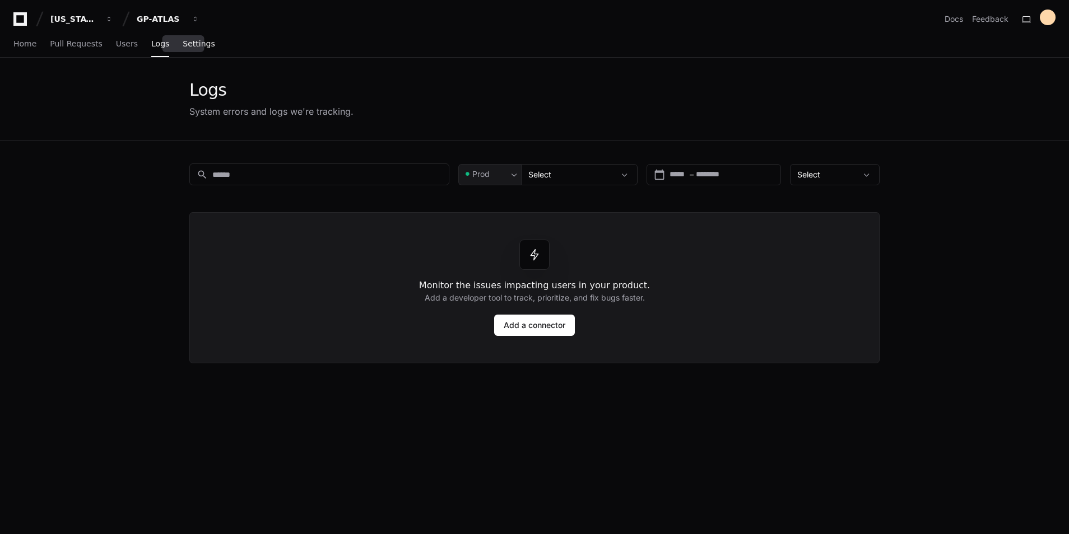
click at [183, 43] on span "Settings" at bounding box center [199, 43] width 32 height 7
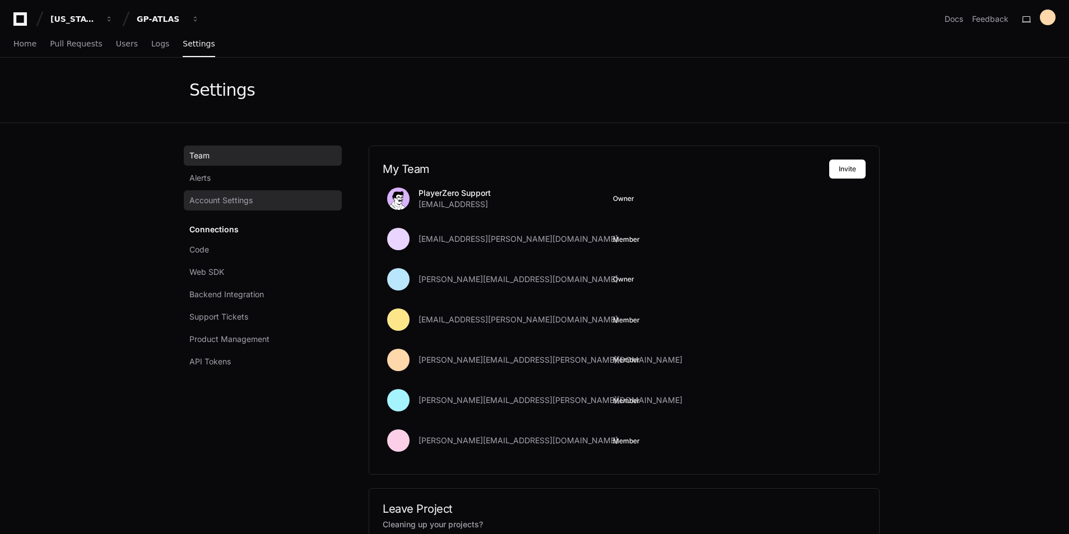
click at [216, 205] on span "Account Settings" at bounding box center [220, 200] width 63 height 11
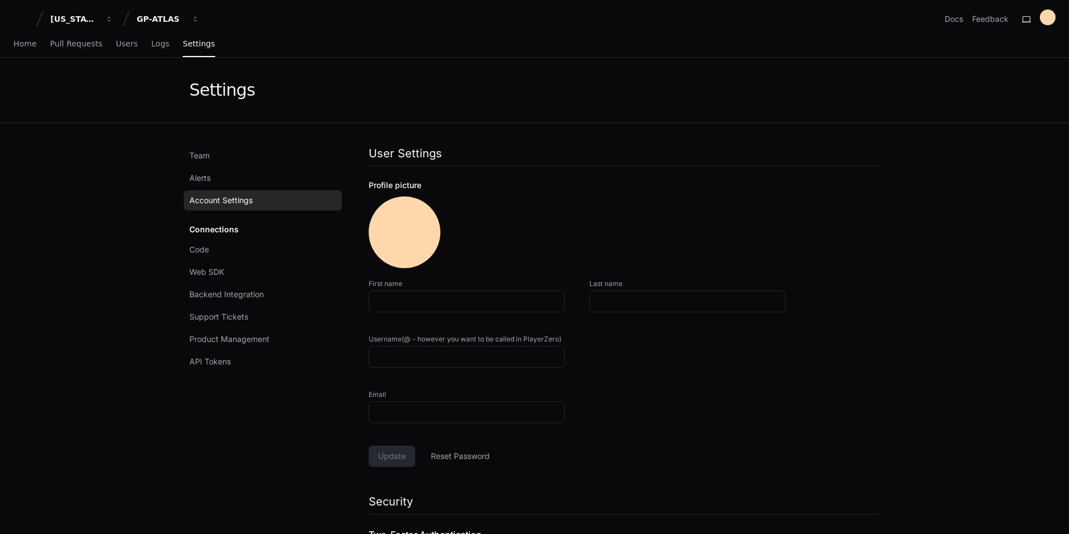
type input "**********"
click at [218, 232] on div "Connections Code Web SDK Backend Integration Support Tickets Product Management…" at bounding box center [263, 296] width 158 height 152
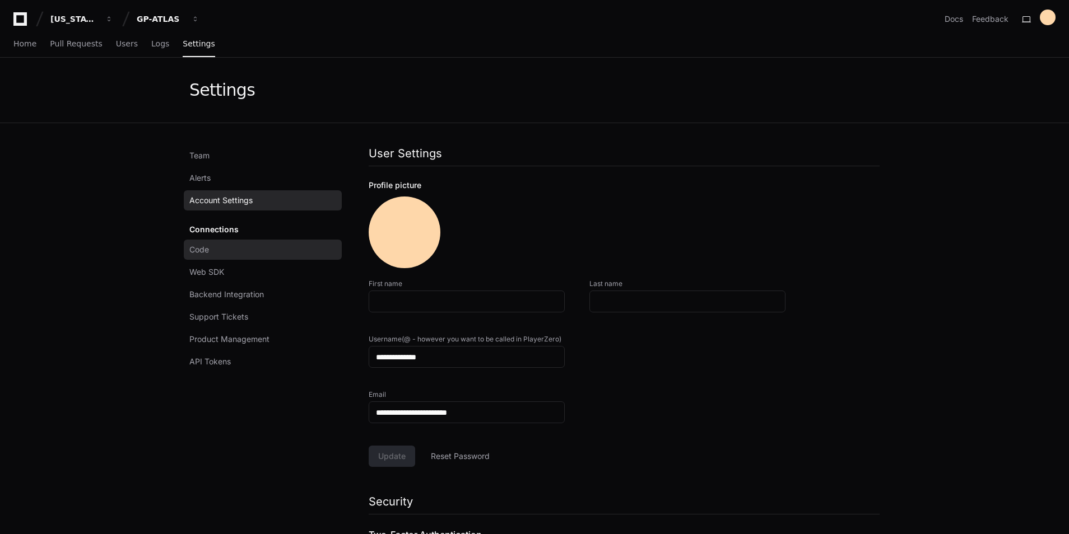
click at [199, 249] on span "Code" at bounding box center [199, 249] width 20 height 11
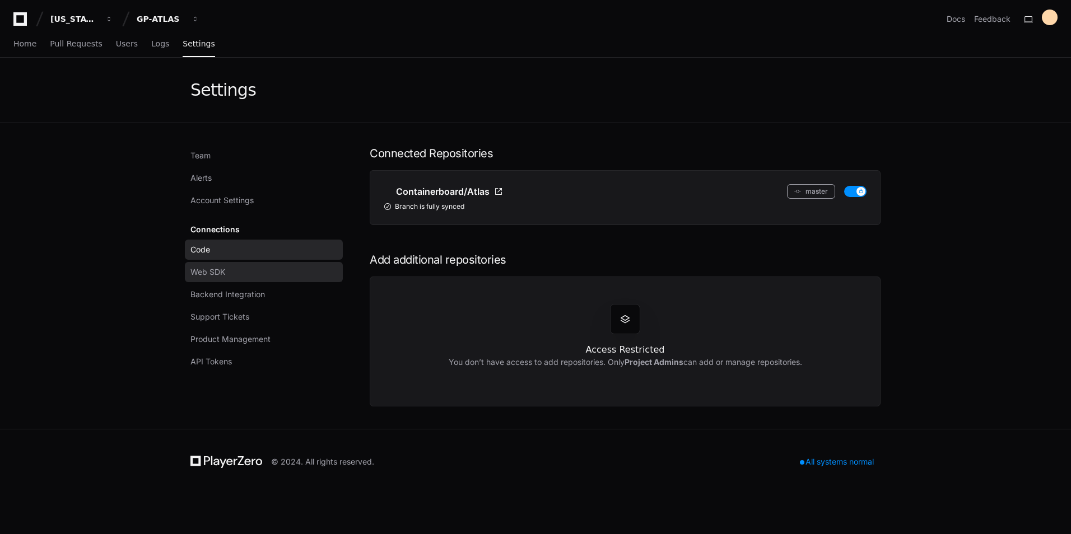
click at [207, 271] on span "Web SDK" at bounding box center [207, 272] width 35 height 11
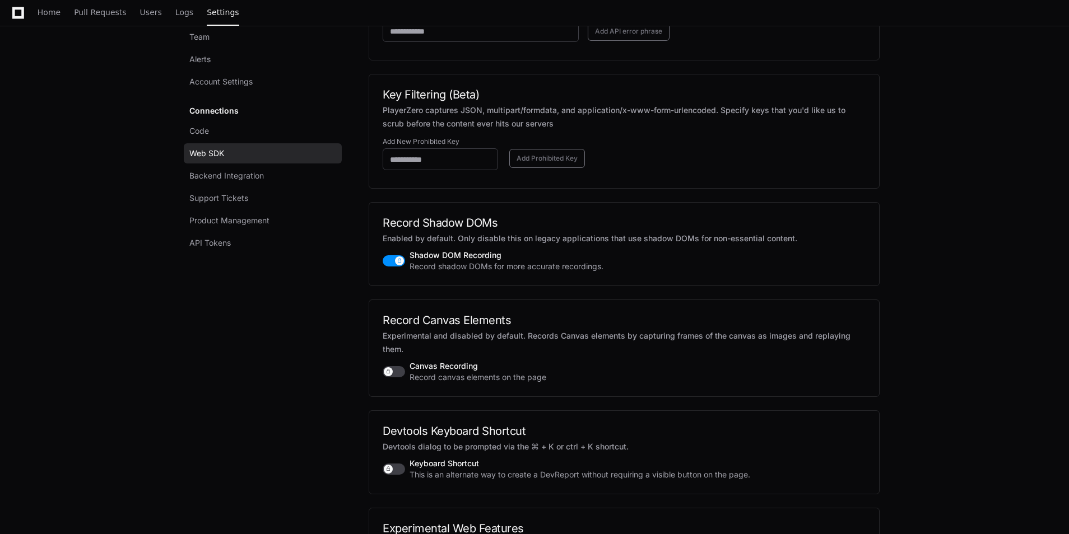
scroll to position [1468, 0]
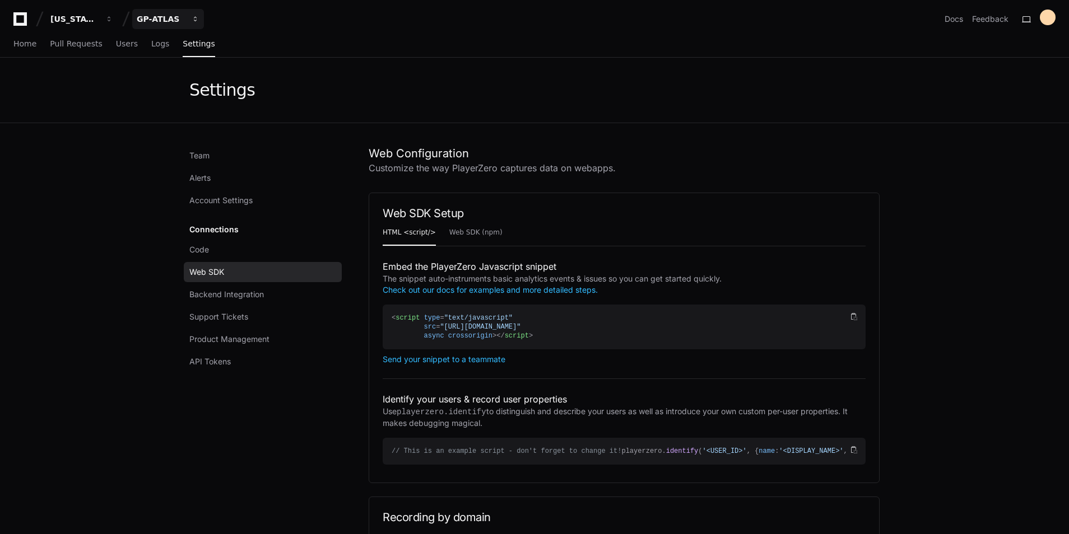
click at [181, 19] on div "GP-ATLAS" at bounding box center [161, 18] width 48 height 11
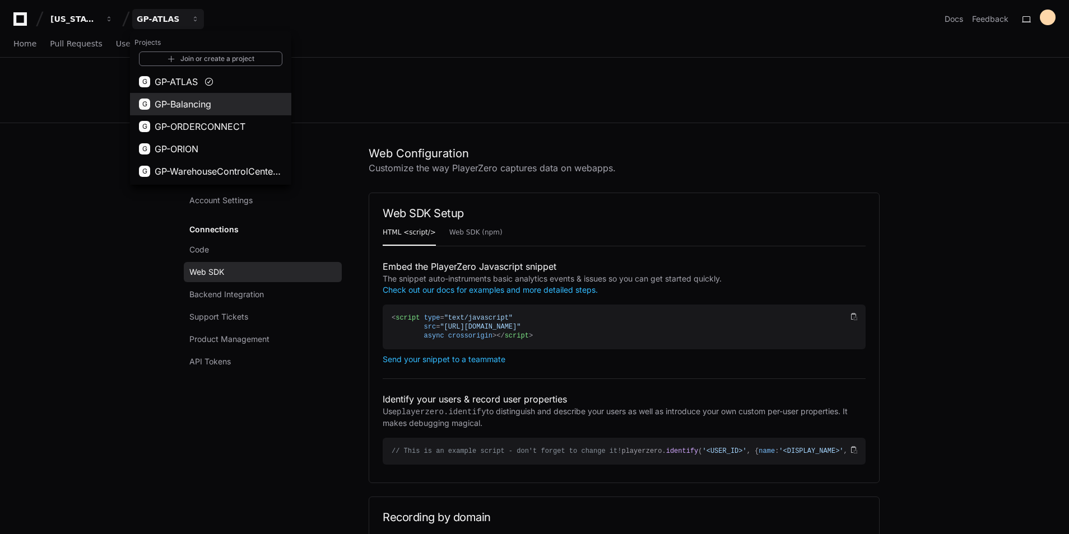
click at [188, 102] on span "GP-Balancing" at bounding box center [183, 103] width 57 height 13
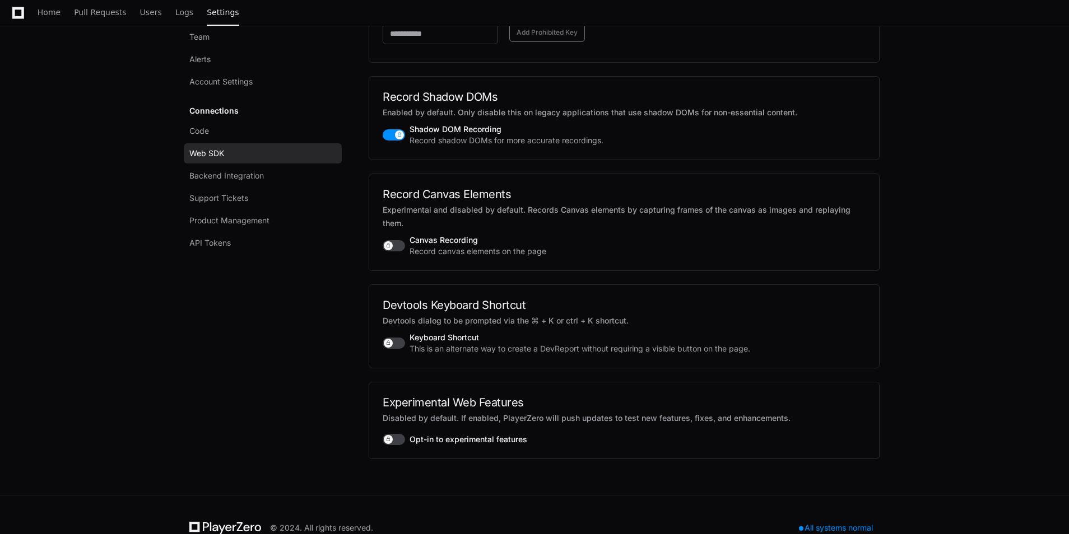
scroll to position [1468, 0]
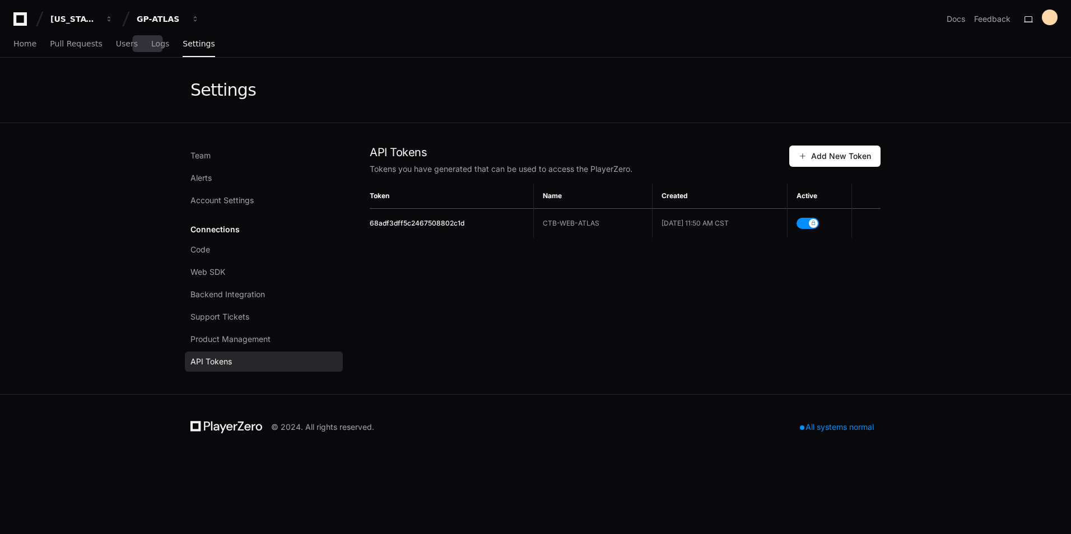
click at [139, 41] on div "Home Pull Requests Users Logs Settings" at bounding box center [114, 44] width 202 height 26
click at [151, 40] on span "Logs" at bounding box center [160, 43] width 18 height 7
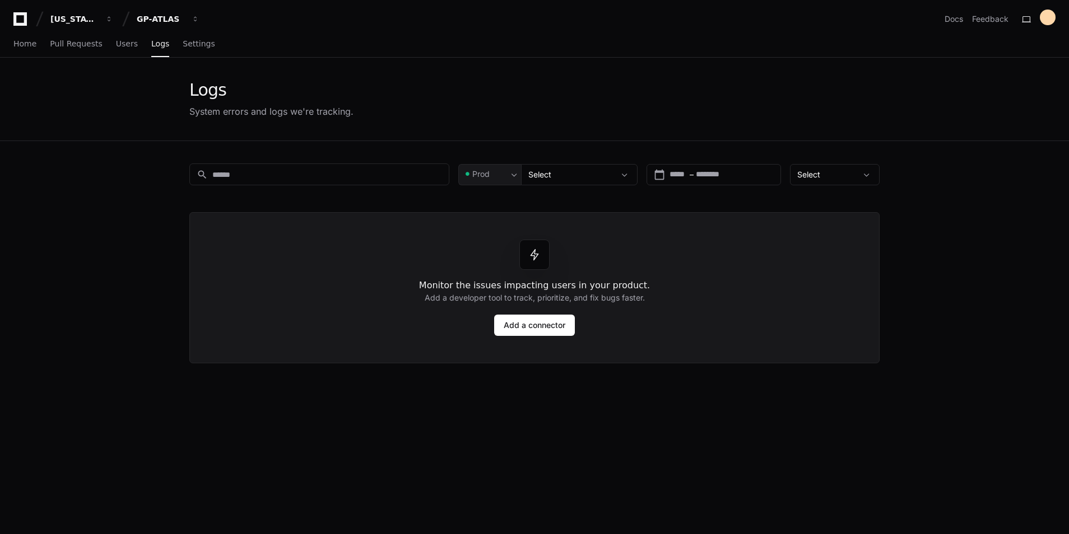
click at [48, 234] on app-issue-list-page "Logs System errors and logs we're tracking. search Prod Select calendar_today S…" at bounding box center [534, 367] width 1069 height 618
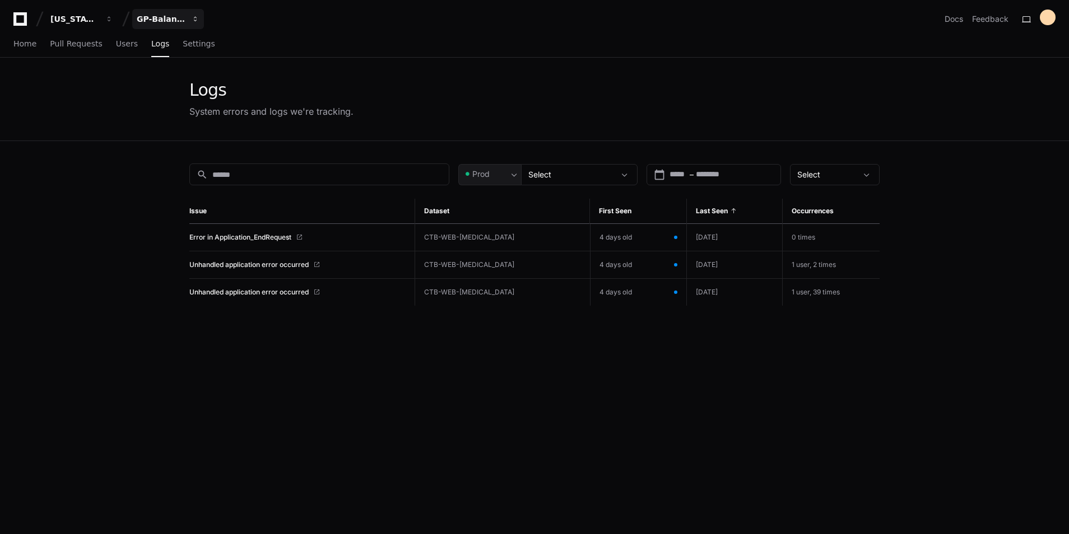
click at [188, 11] on button "GP-Balancing" at bounding box center [168, 19] width 72 height 20
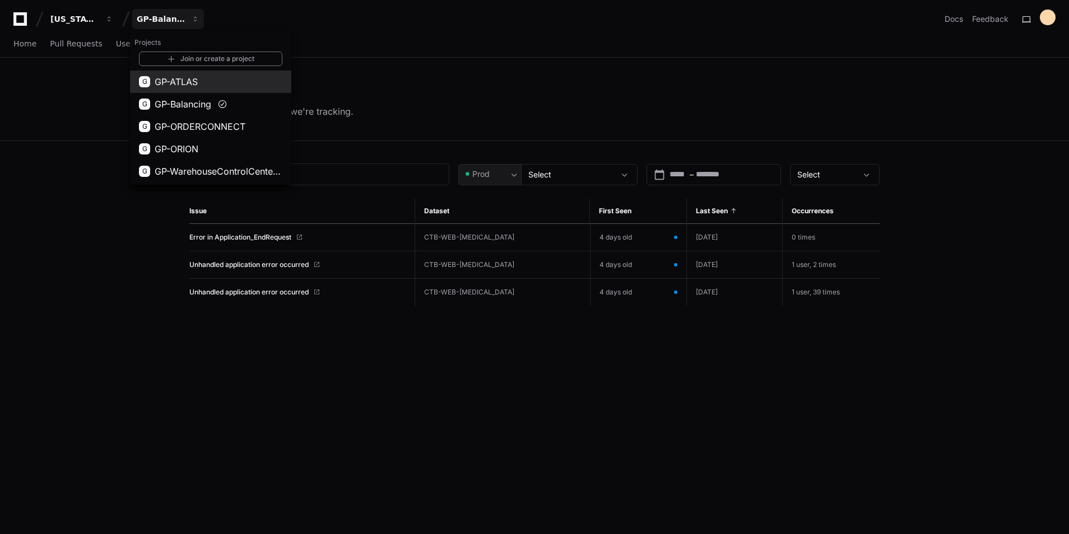
click at [177, 80] on span "GP-ATLAS" at bounding box center [176, 81] width 43 height 13
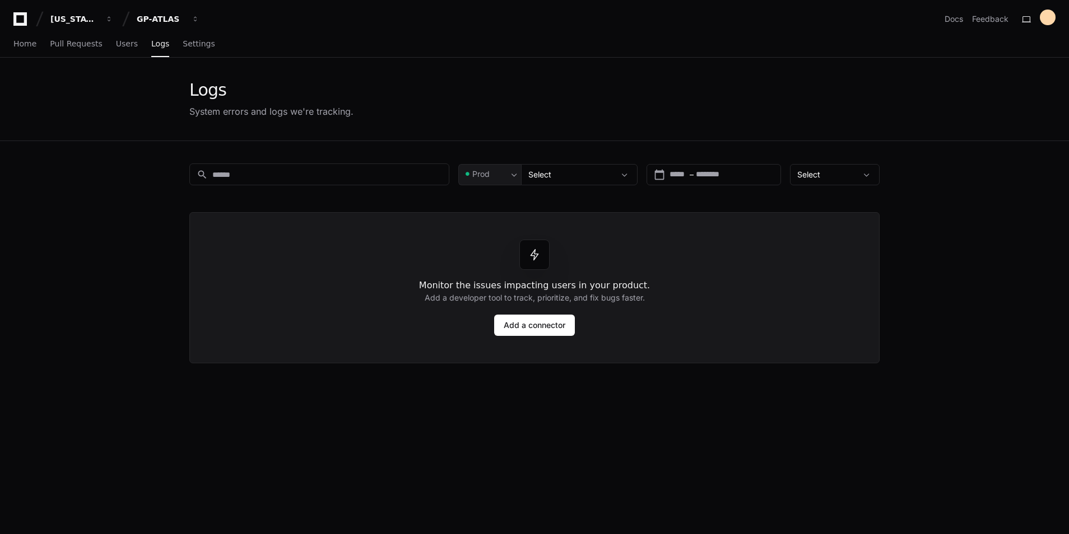
click at [456, 474] on div "search Prod Select calendar_today Start – End date Select Monitor the issues im…" at bounding box center [534, 408] width 717 height 534
click at [337, 167] on div "search" at bounding box center [319, 175] width 260 height 22
click at [704, 175] on input "text" at bounding box center [721, 174] width 50 height 11
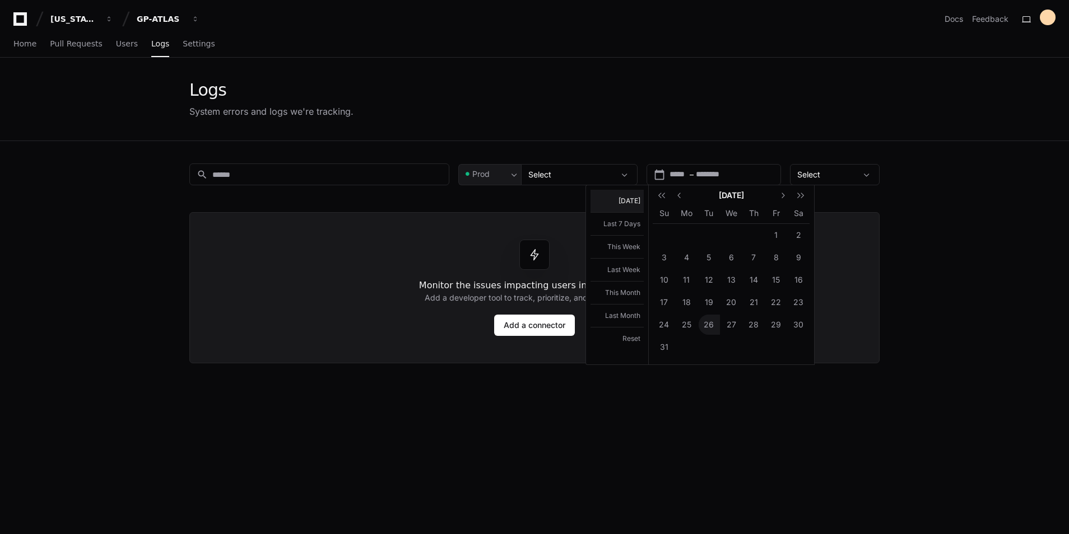
click at [632, 199] on button "[DATE]" at bounding box center [616, 201] width 53 height 22
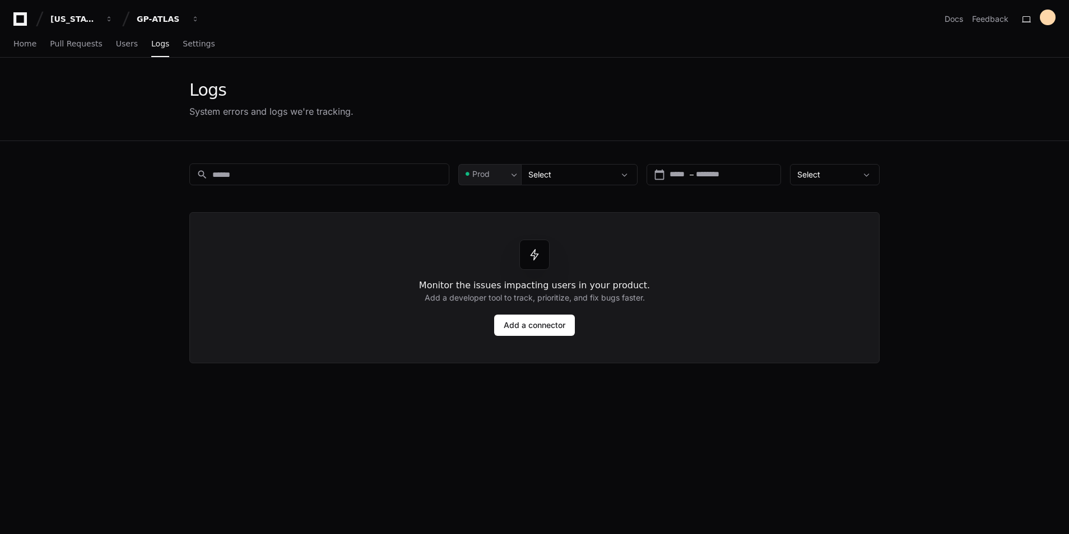
type input "**********"
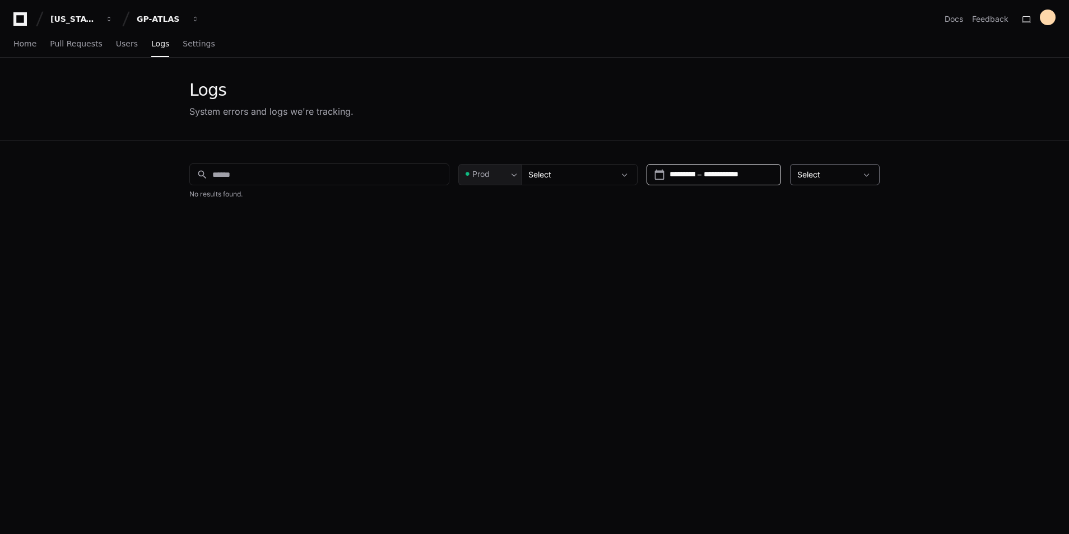
click at [828, 179] on div "Select" at bounding box center [826, 174] width 59 height 11
click at [828, 179] on div at bounding box center [534, 267] width 1069 height 534
click at [600, 177] on div "Select" at bounding box center [571, 174] width 86 height 11
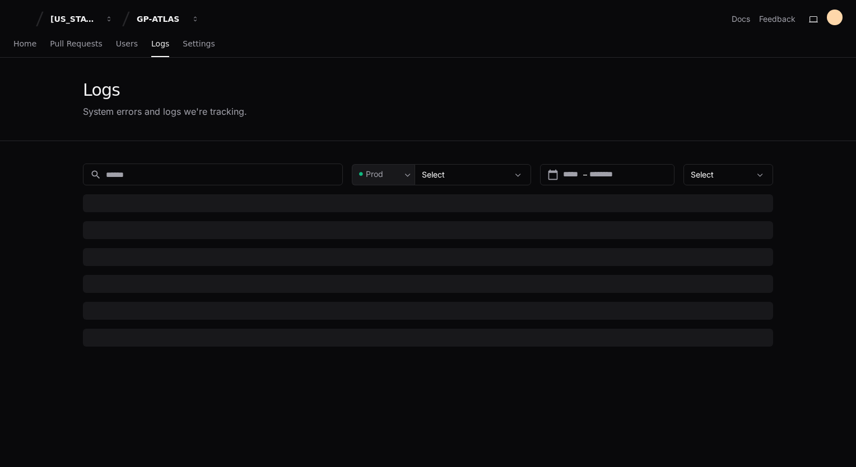
type input "*********"
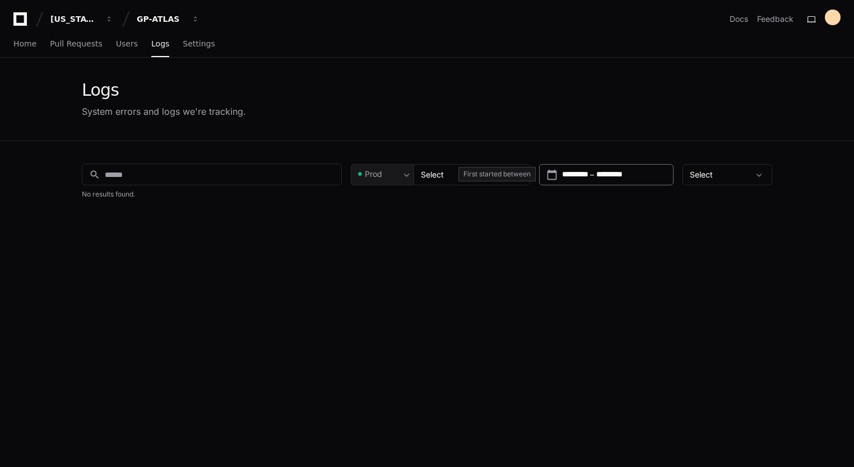
click at [616, 180] on div "calendar_today ********* 8/26/2025 – ********* 8/26/2025" at bounding box center [606, 174] width 134 height 21
type input "**********"
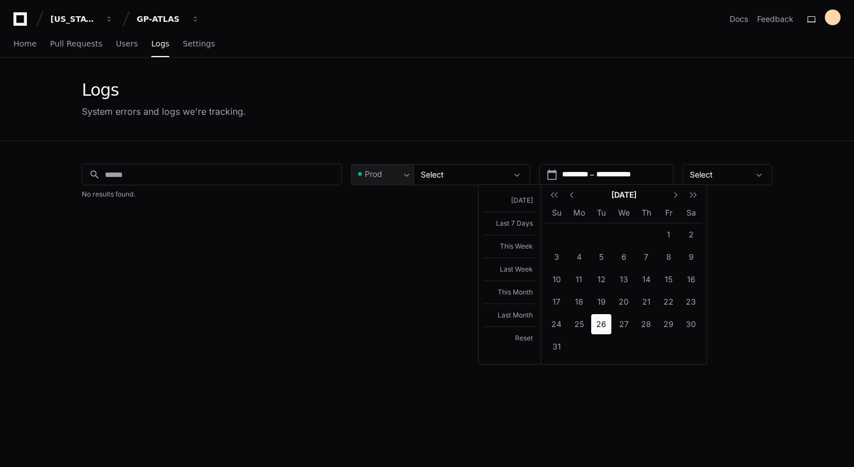
click at [592, 117] on div at bounding box center [427, 233] width 854 height 467
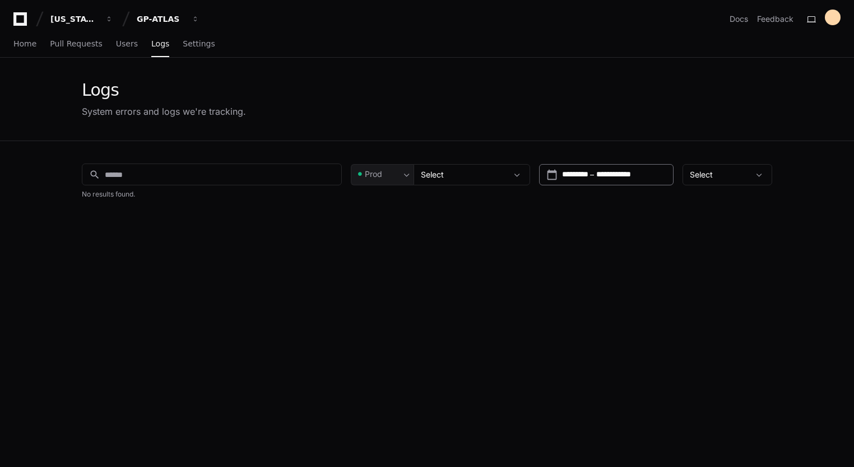
click at [603, 179] on div "**********" at bounding box center [614, 174] width 104 height 11
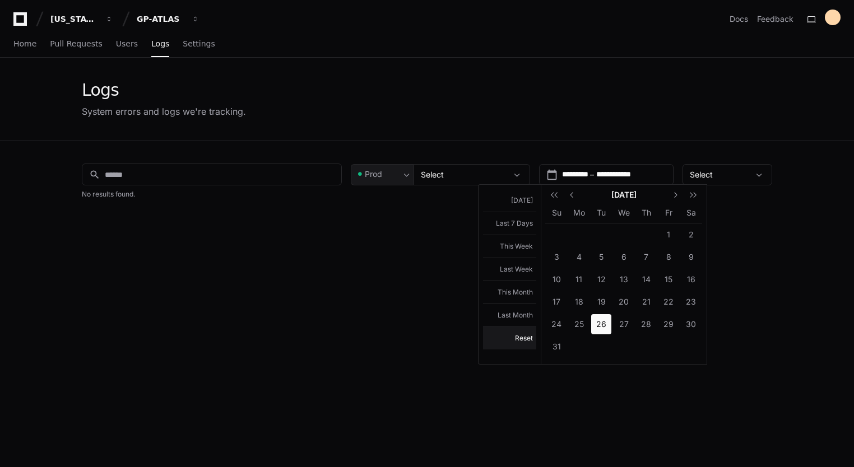
click at [518, 340] on button "Reset" at bounding box center [509, 338] width 53 height 23
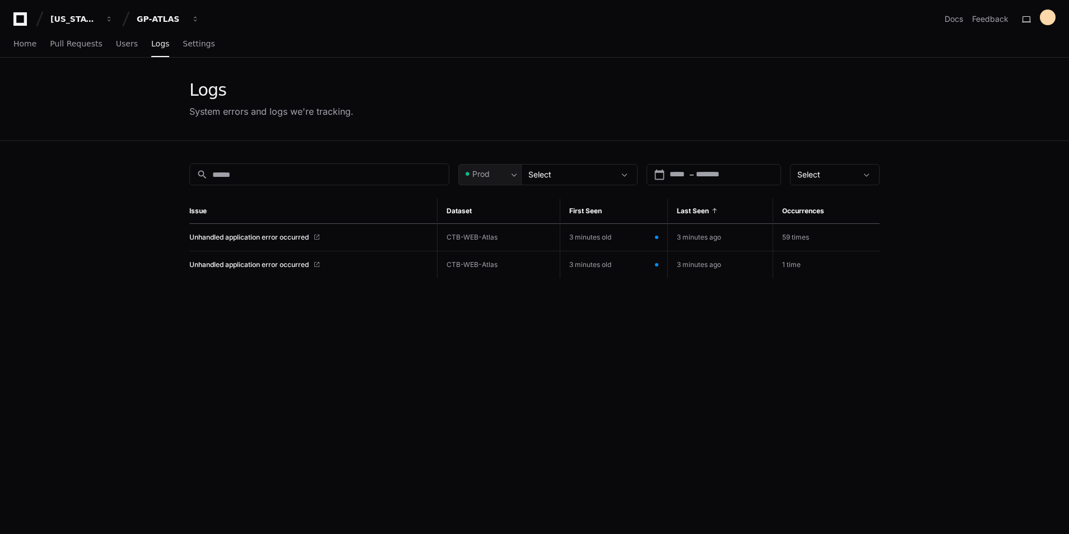
click at [556, 448] on div "search Prod Select calendar_today Start – End date Select Issue Dataset First S…" at bounding box center [534, 408] width 717 height 534
click at [554, 448] on div "search Prod Select calendar_today Start – End date Select Issue Dataset First S…" at bounding box center [534, 408] width 717 height 534
click at [278, 236] on span "Unhandled application error occurred" at bounding box center [248, 237] width 119 height 9
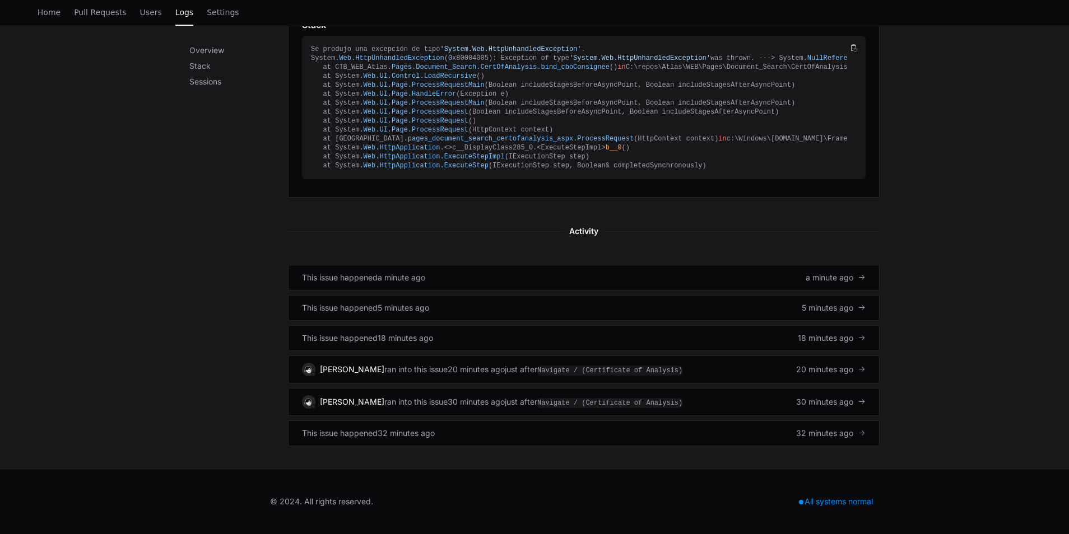
scroll to position [452, 0]
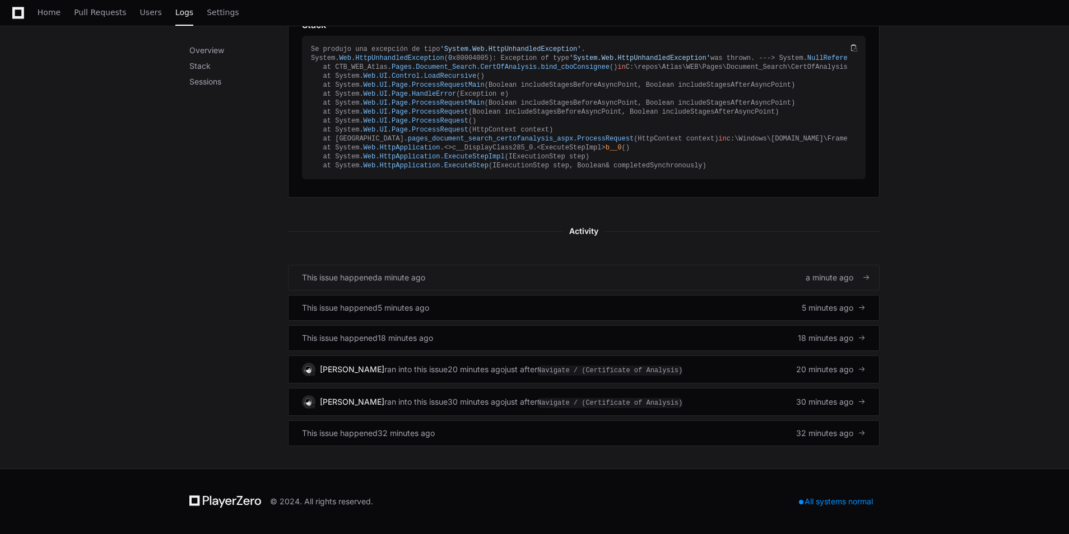
click at [818, 281] on span "a minute ago" at bounding box center [829, 277] width 48 height 11
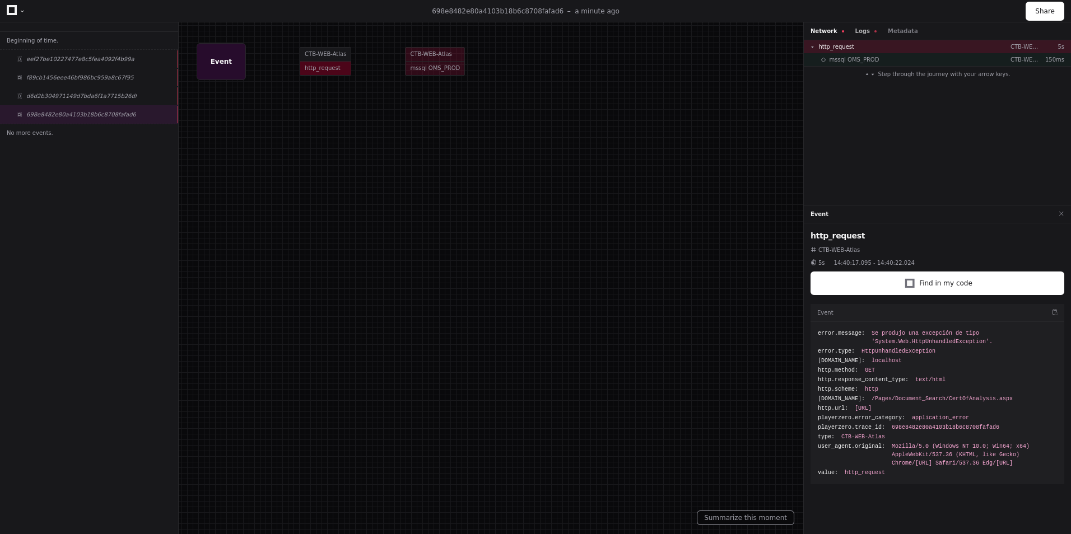
click at [858, 27] on button "Logs" at bounding box center [865, 31] width 21 height 8
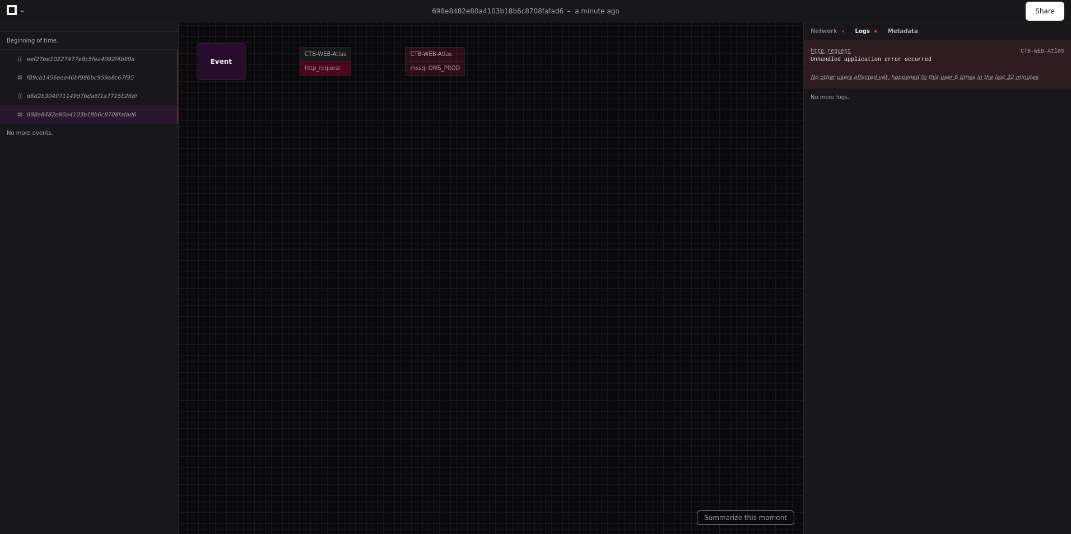
click at [897, 29] on button "Metadata" at bounding box center [903, 31] width 30 height 8
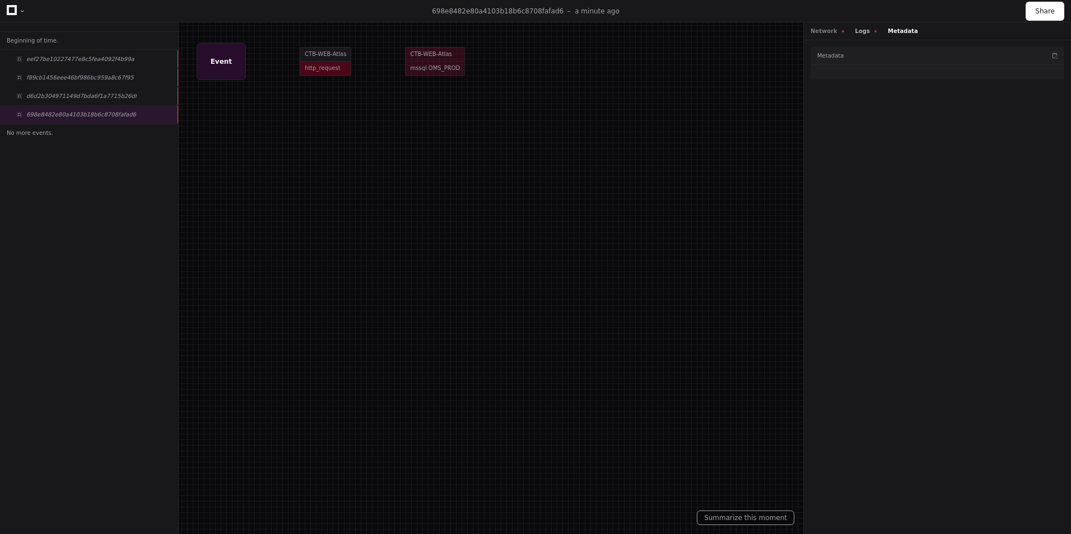
click at [857, 34] on button "Logs" at bounding box center [865, 31] width 21 height 8
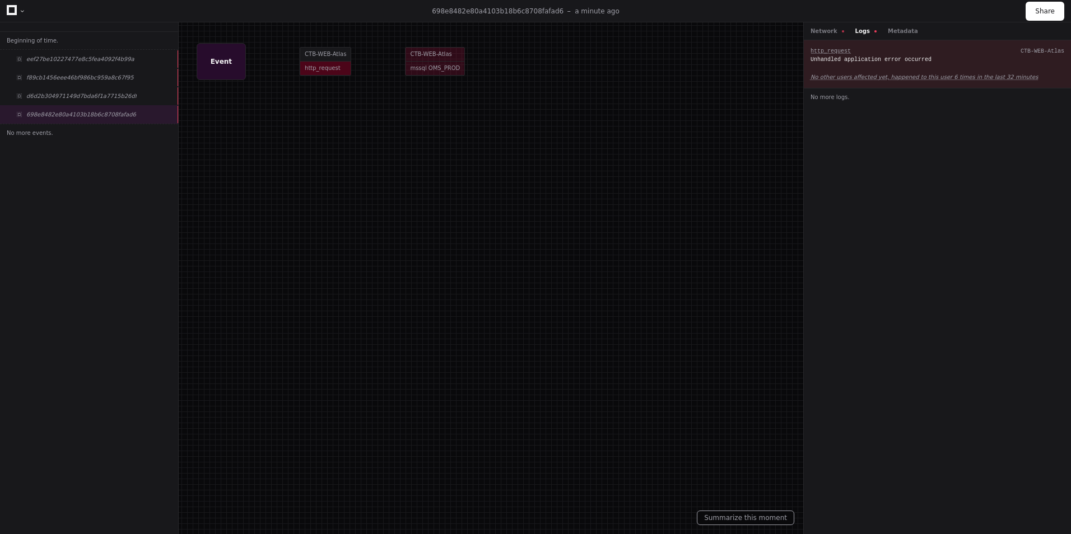
click at [823, 38] on div "Network Logs Metadata" at bounding box center [937, 31] width 267 height 18
click at [820, 34] on button "Network" at bounding box center [827, 31] width 34 height 8
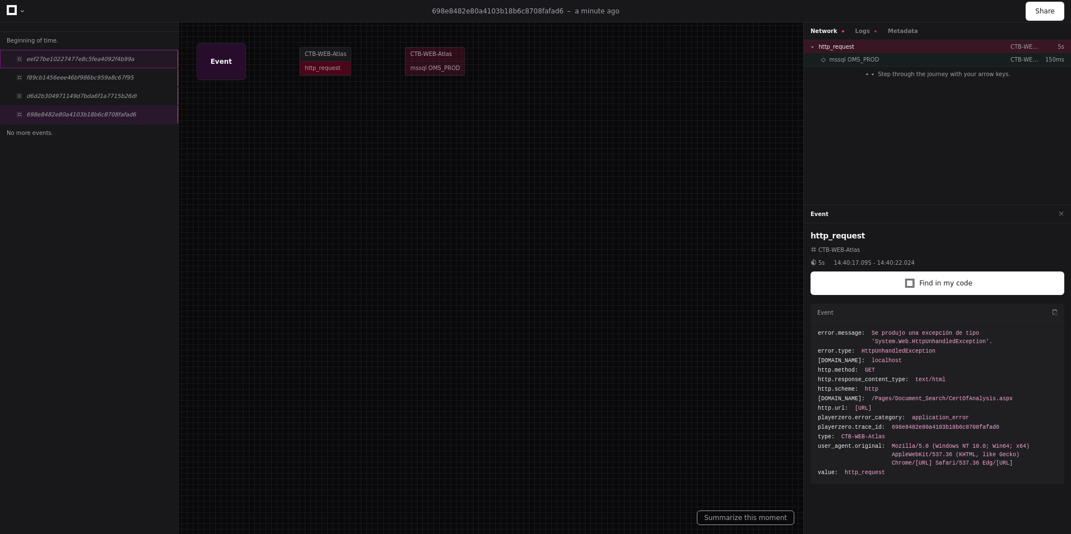
click at [41, 53] on div "eef27be10227477e8c5fea4092f4b99a" at bounding box center [89, 59] width 178 height 18
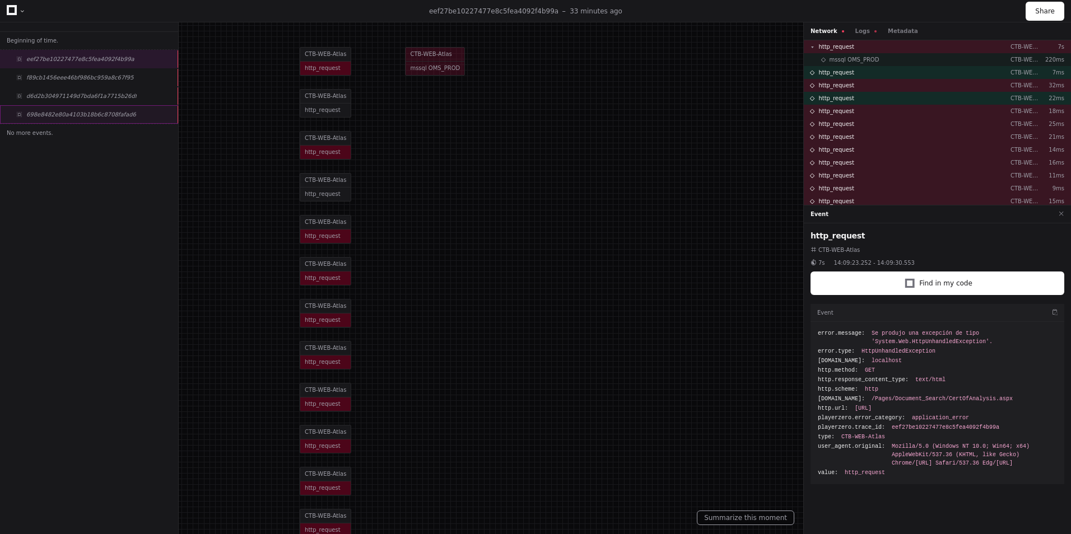
click at [68, 113] on span "698e8482e80a4103b18b6c8708fafad6" at bounding box center [81, 114] width 110 height 8
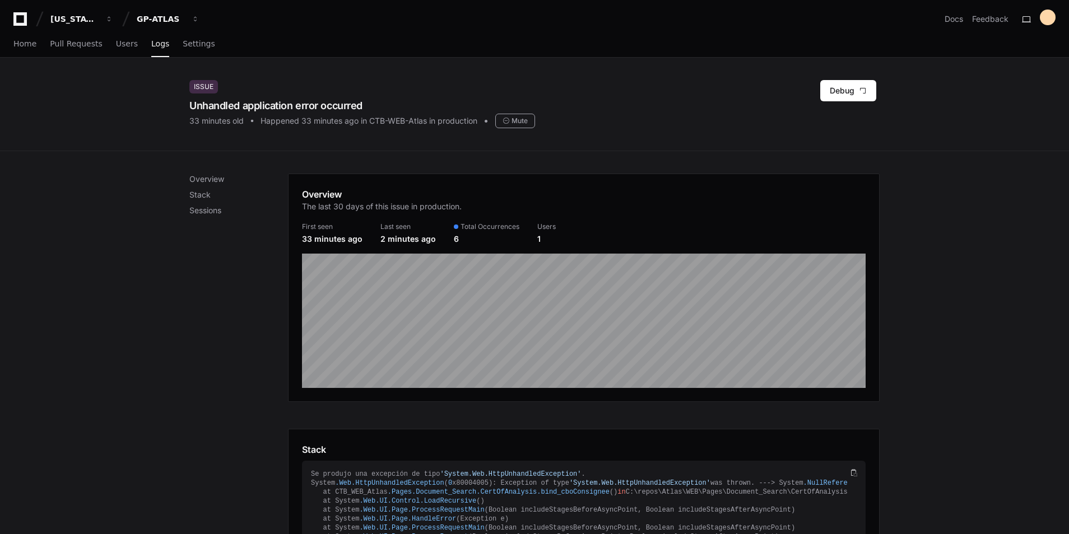
click at [85, 352] on div "Overview Stack Sessions Overview The last 30 days of this issue in production. …" at bounding box center [534, 522] width 1069 height 743
click at [85, 352] on div "Overview Stack Sessions Overview The last 30 days of this issue in production. …" at bounding box center [534, 537] width 1069 height 773
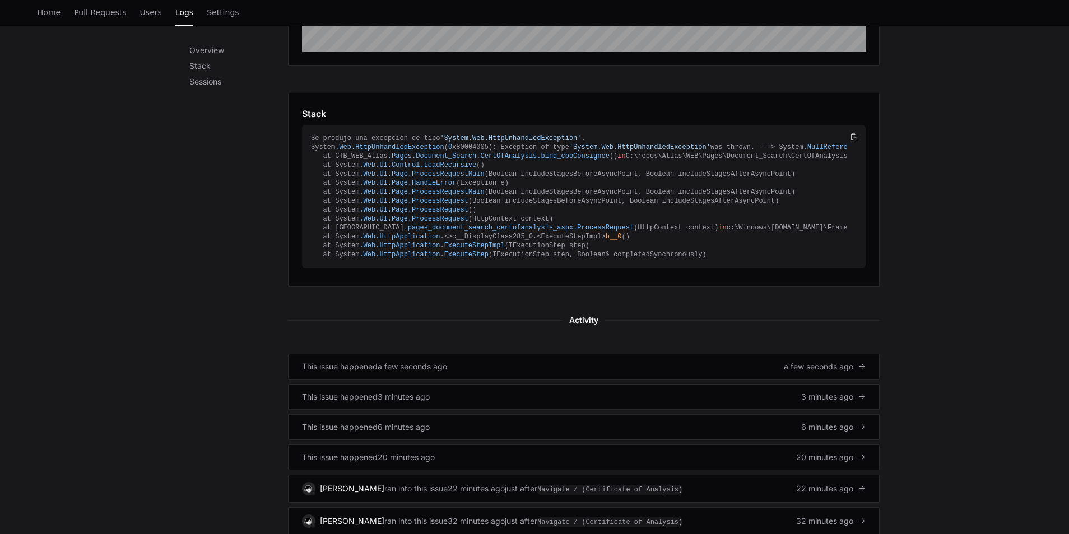
scroll to position [482, 0]
